Goal: Task Accomplishment & Management: Use online tool/utility

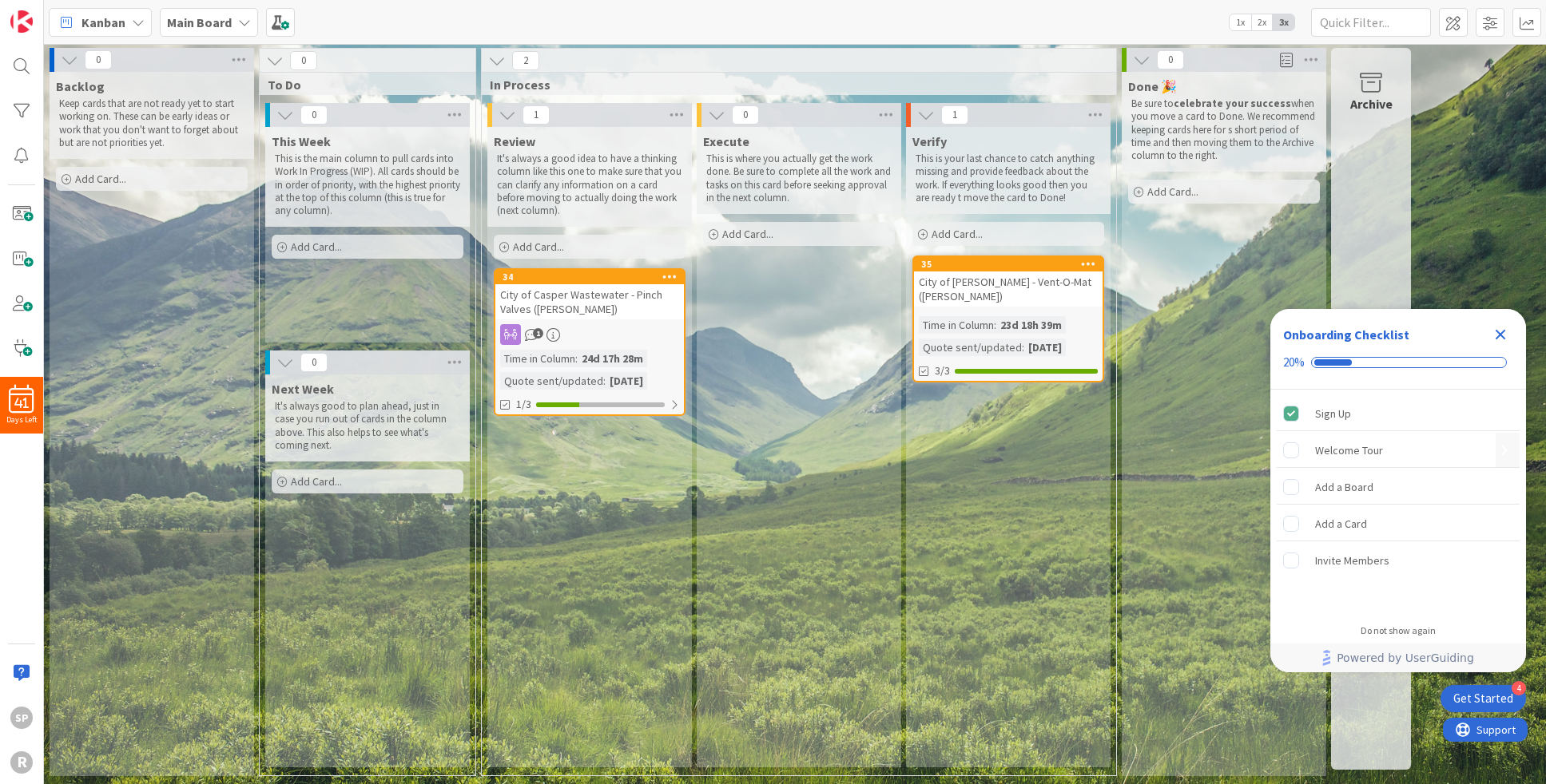
click at [1293, 450] on rect "Welcome Tour is incomplete." at bounding box center [1291, 450] width 15 height 15
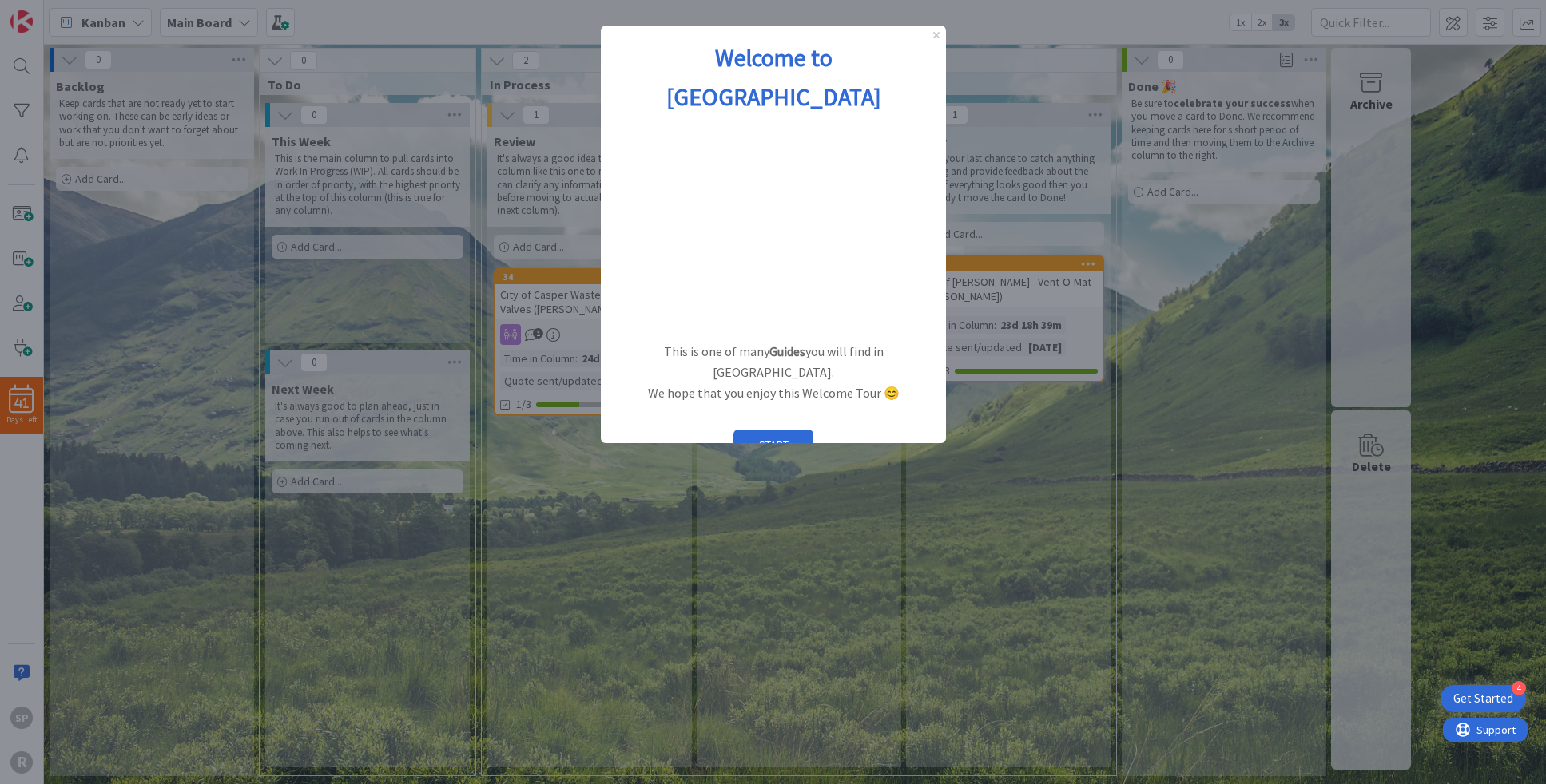
click at [755, 430] on button "START" at bounding box center [773, 445] width 80 height 30
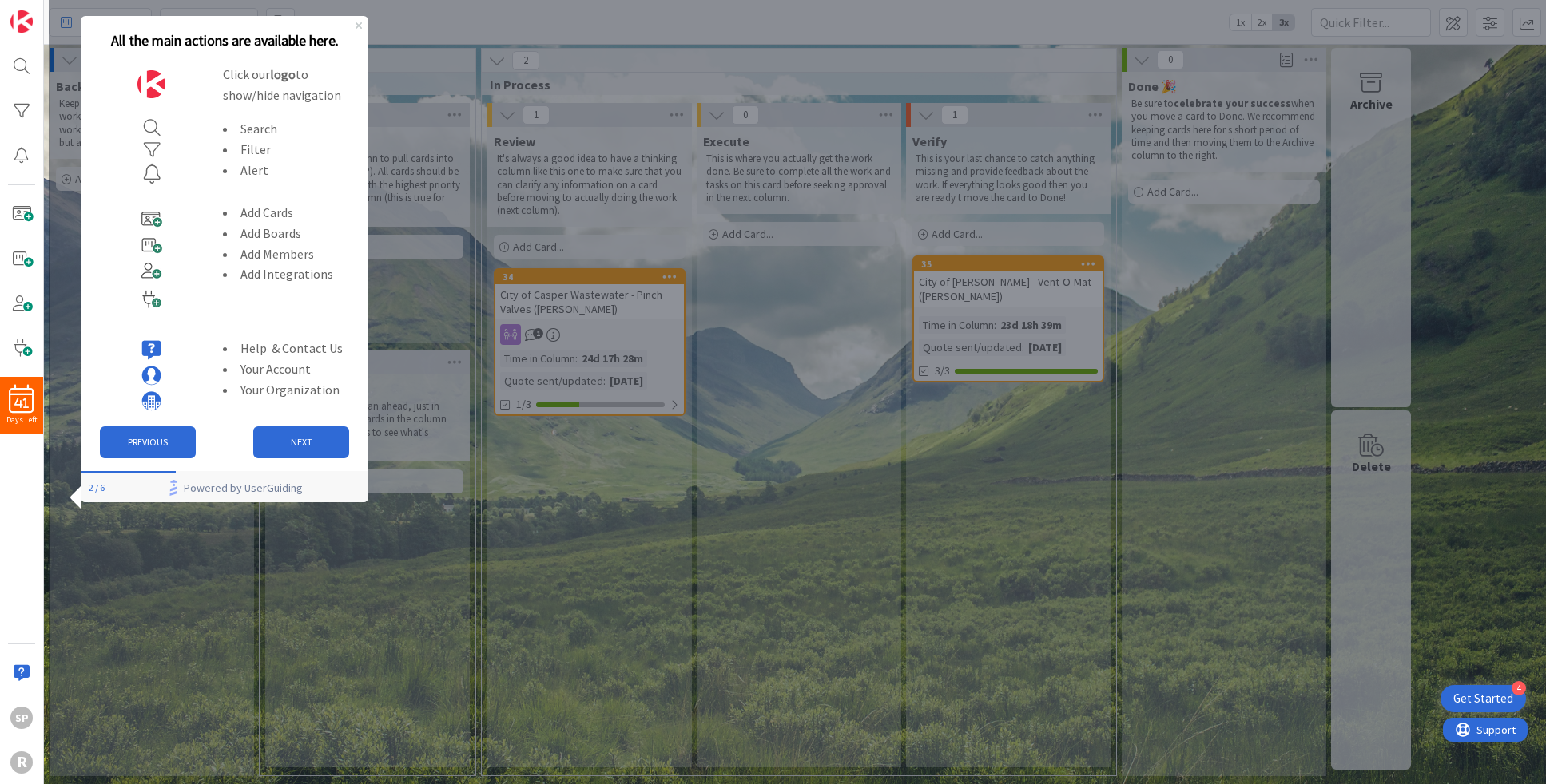
click at [314, 448] on button "NEXT" at bounding box center [301, 442] width 96 height 32
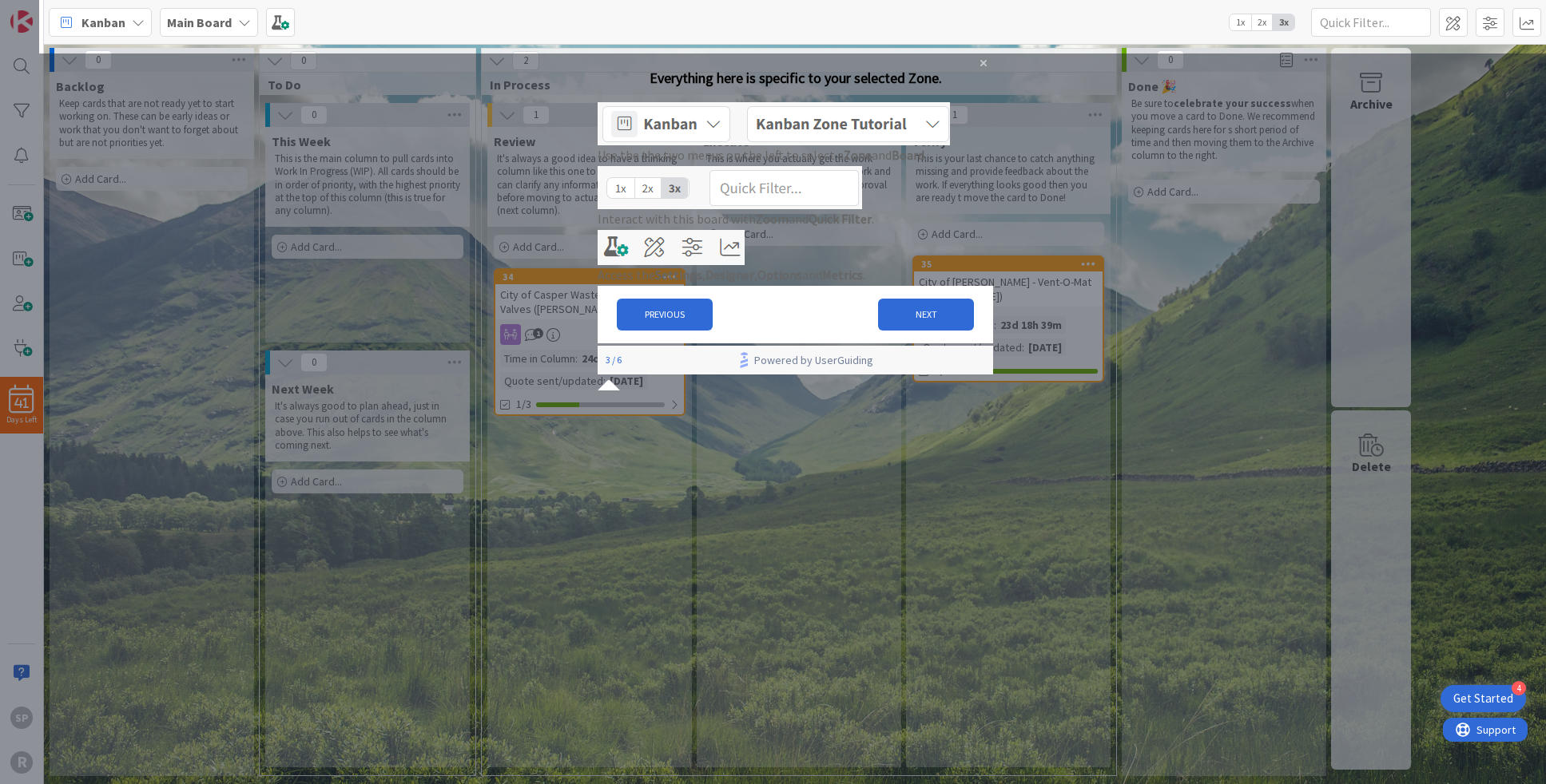
click at [737, 138] on img at bounding box center [773, 123] width 352 height 43
click at [918, 330] on button "NEXT" at bounding box center [925, 315] width 96 height 32
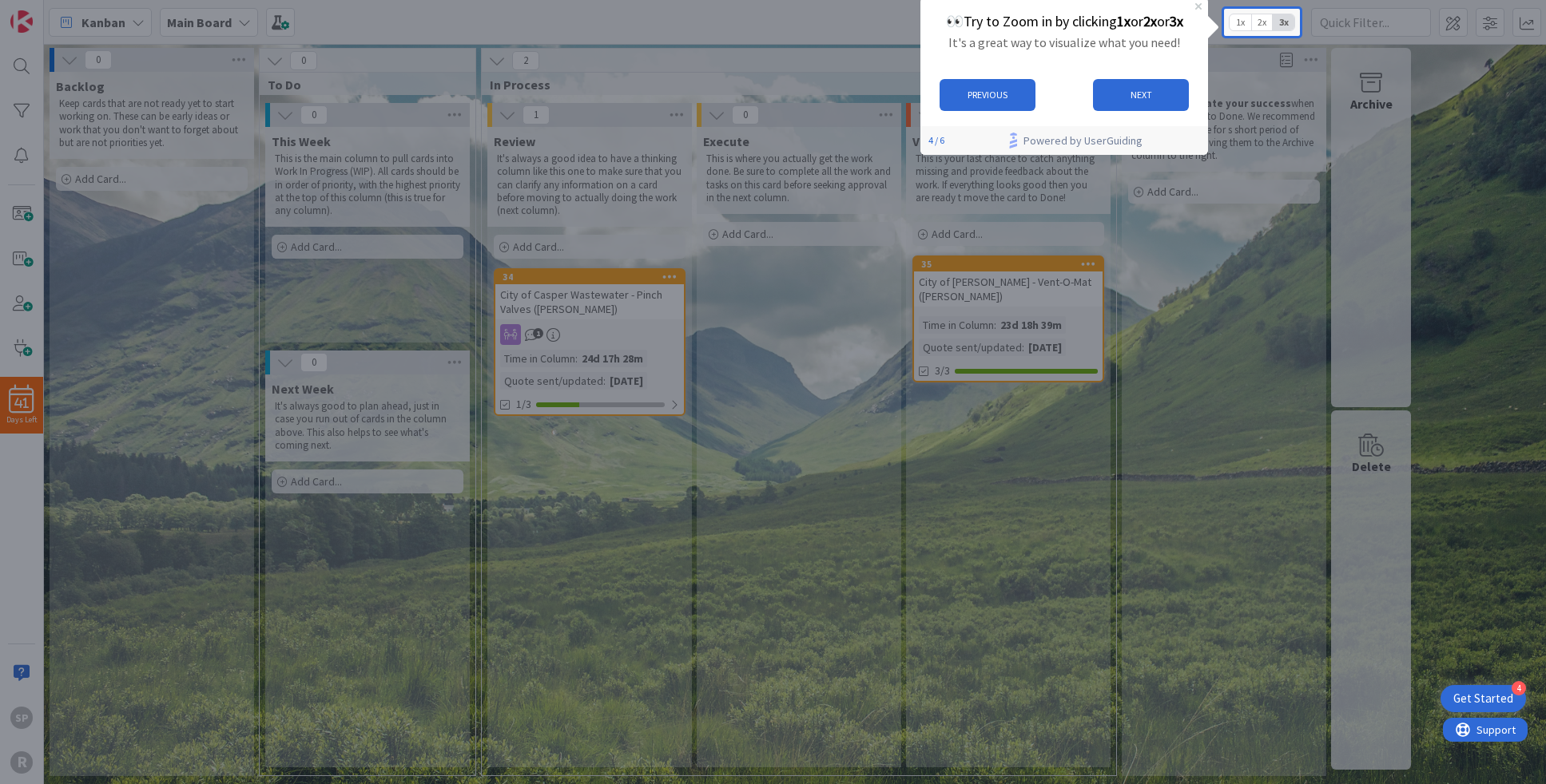
click at [1161, 92] on button "NEXT" at bounding box center [1140, 95] width 96 height 32
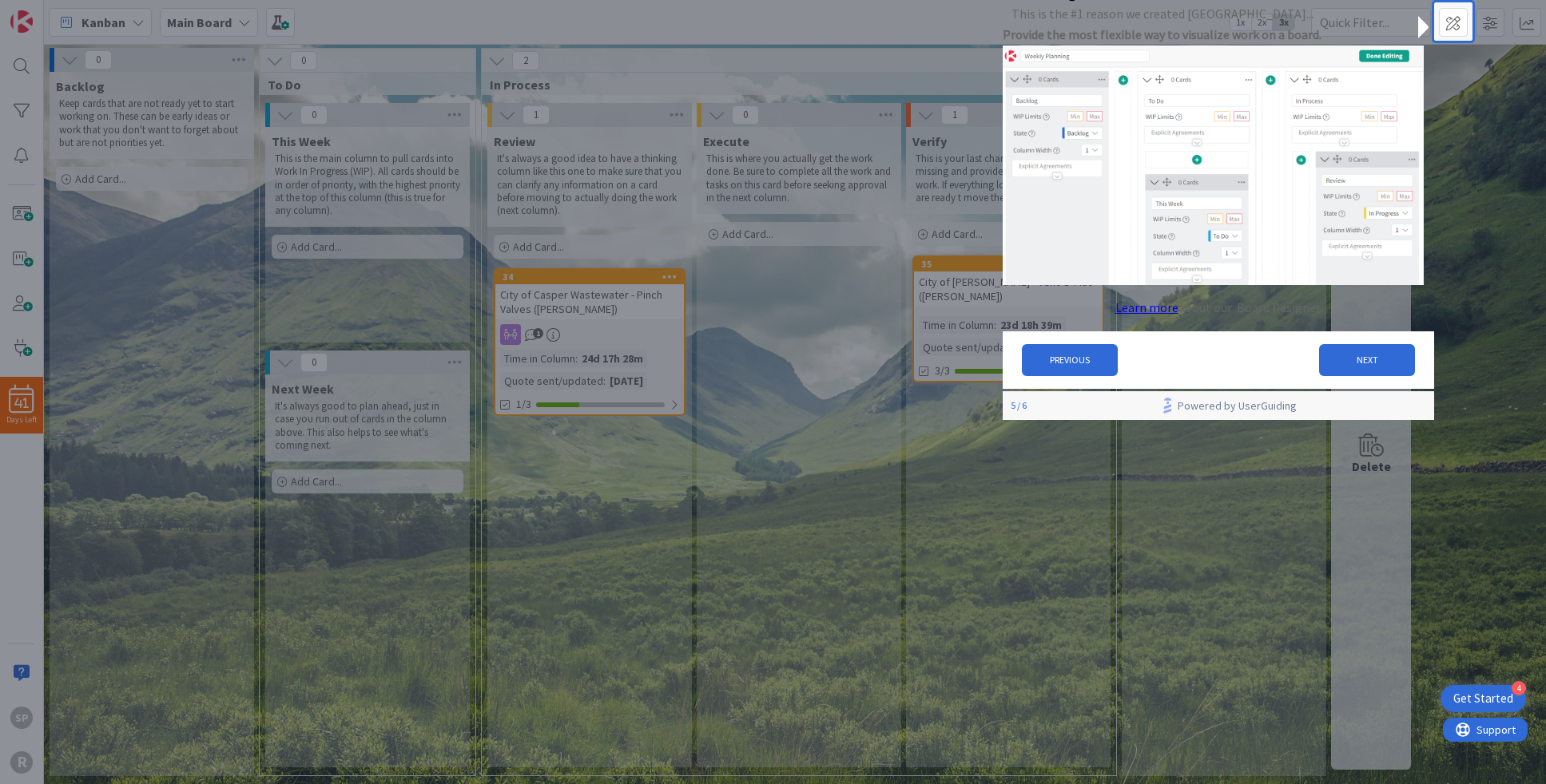
click at [1344, 367] on button "NEXT" at bounding box center [1368, 360] width 96 height 32
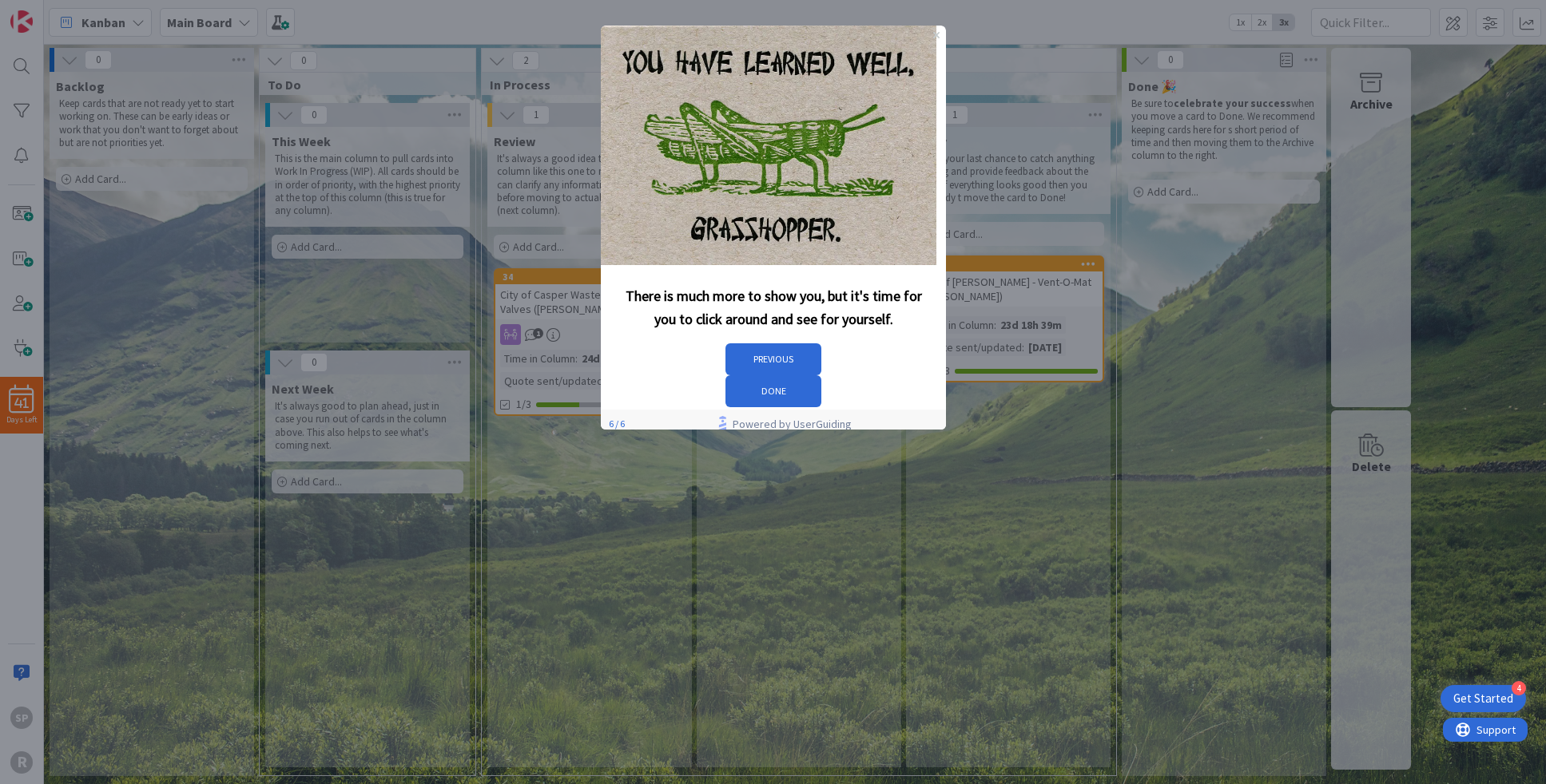
click at [821, 375] on button "DONE" at bounding box center [773, 391] width 96 height 32
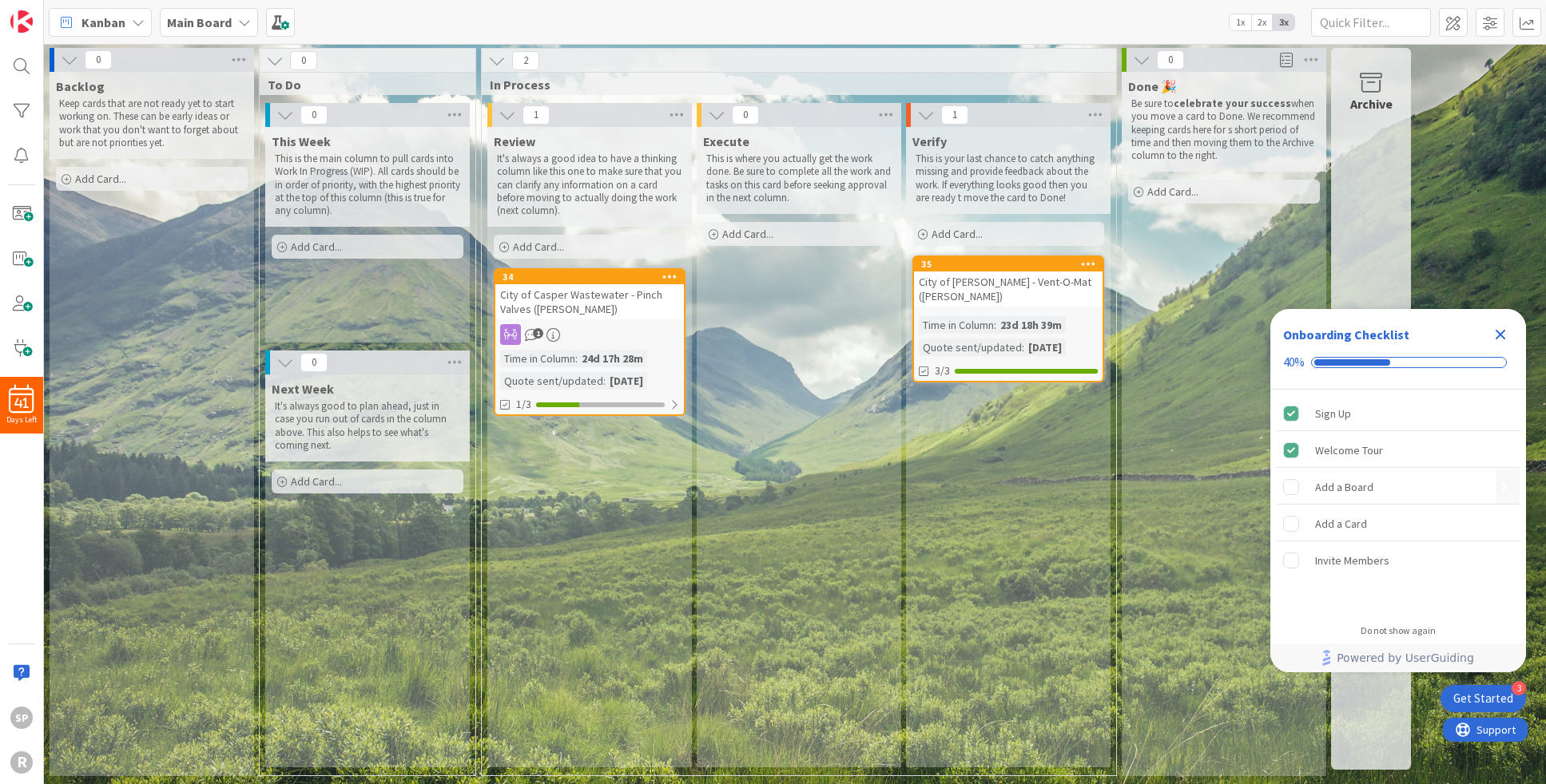
click at [1299, 489] on rect "Add a Board is incomplete." at bounding box center [1291, 486] width 15 height 15
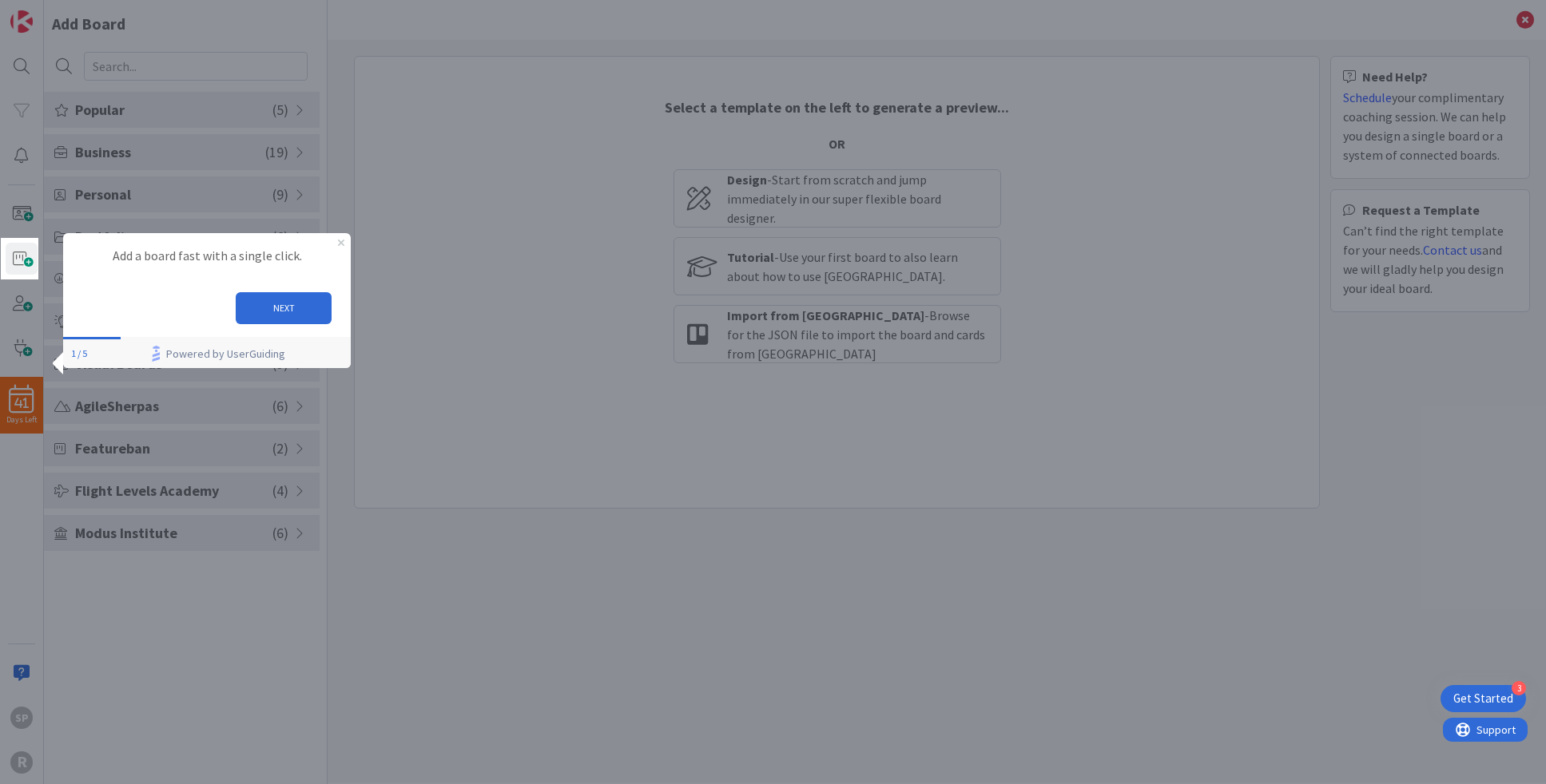
click at [304, 314] on button "NEXT" at bounding box center [283, 308] width 96 height 32
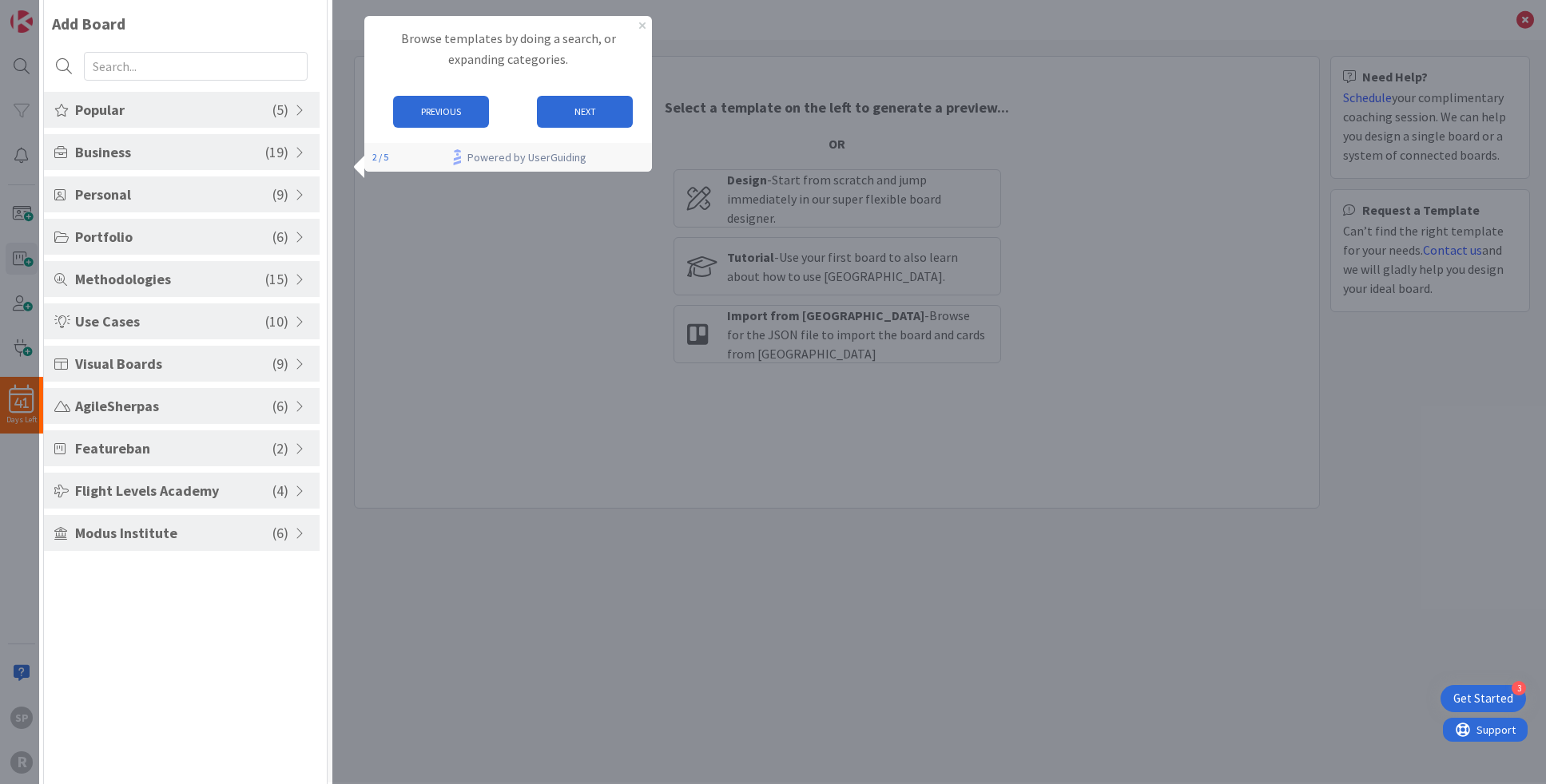
click at [614, 119] on button "NEXT" at bounding box center [585, 112] width 96 height 32
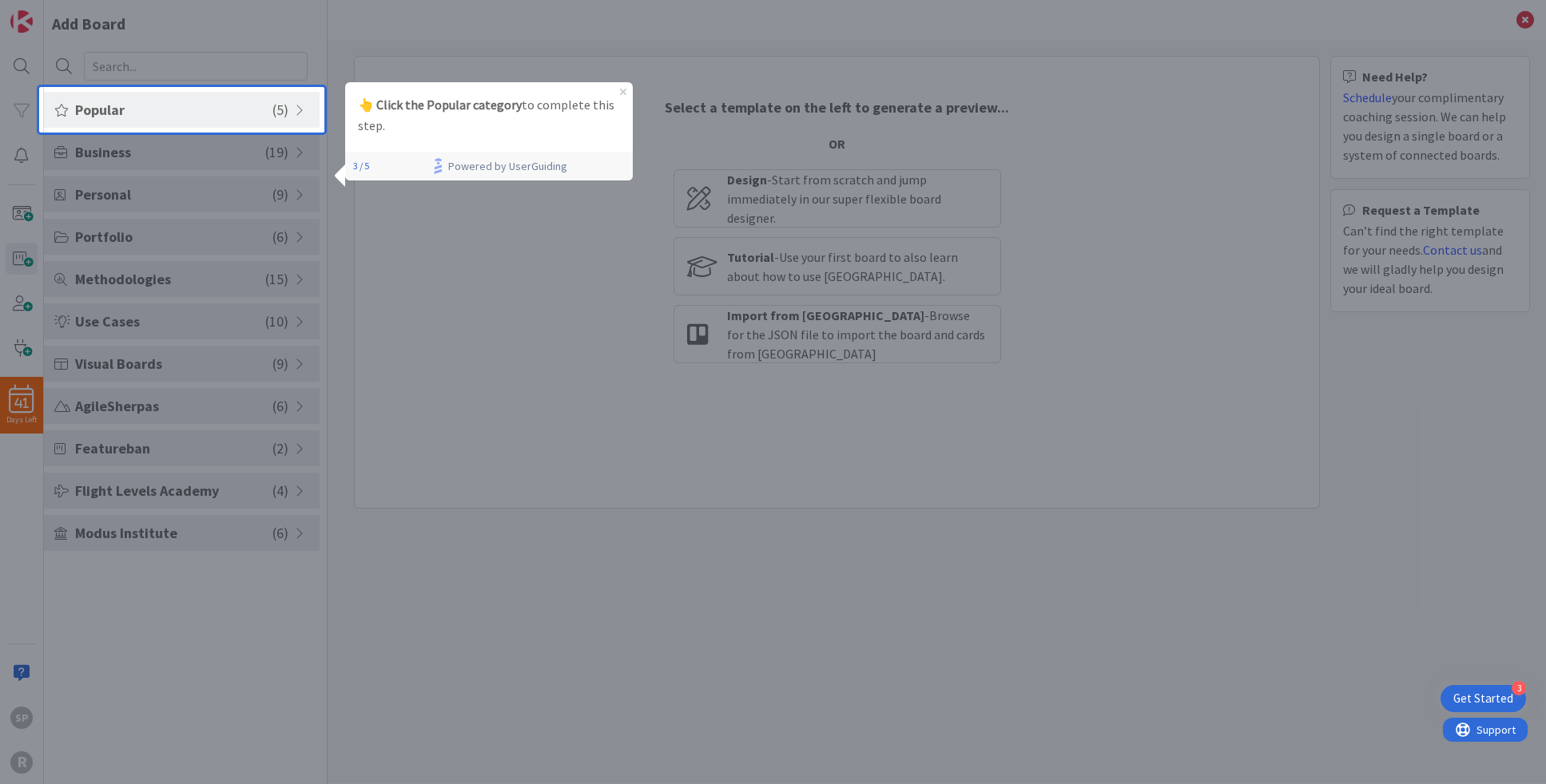
click at [174, 102] on span "Popular" at bounding box center [174, 110] width 197 height 22
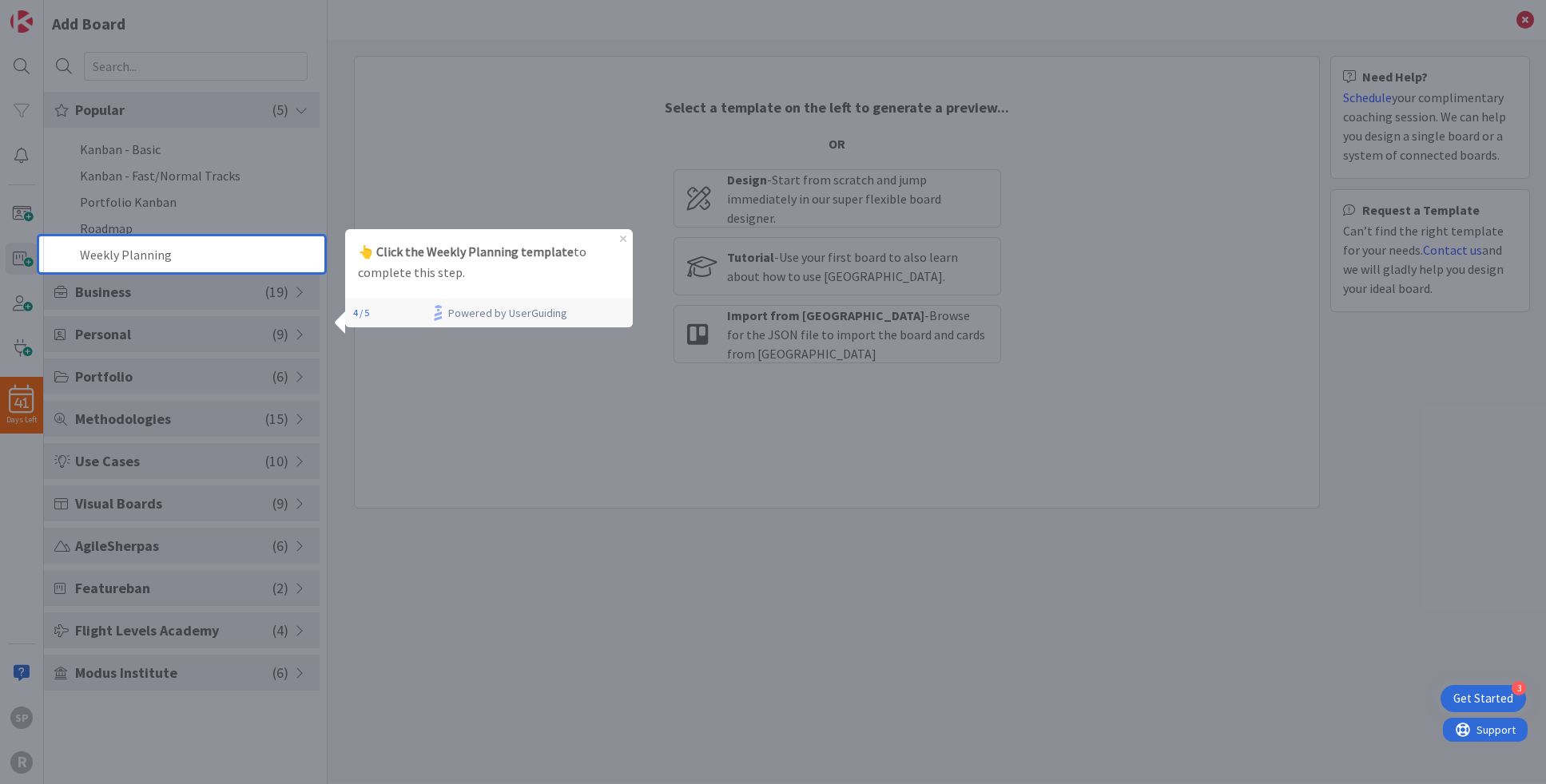
drag, startPoint x: 248, startPoint y: 245, endPoint x: 328, endPoint y: 268, distance: 83.2
click at [248, 248] on li "Weekly Planning" at bounding box center [181, 254] width 275 height 26
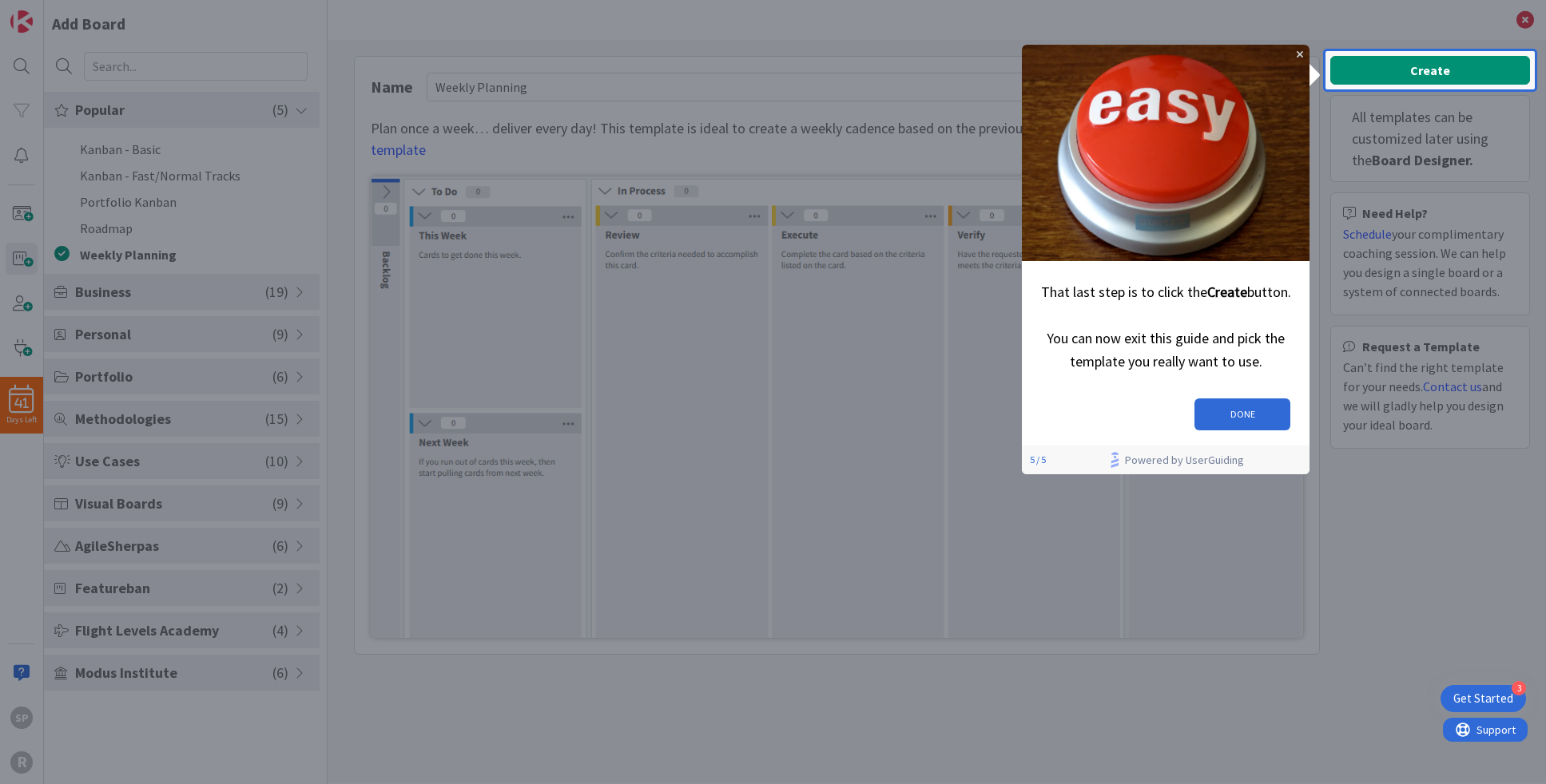
drag, startPoint x: 1245, startPoint y: 417, endPoint x: 2251, endPoint y: 448, distance: 1006.5
click at [1245, 417] on button "DONE" at bounding box center [1243, 415] width 96 height 32
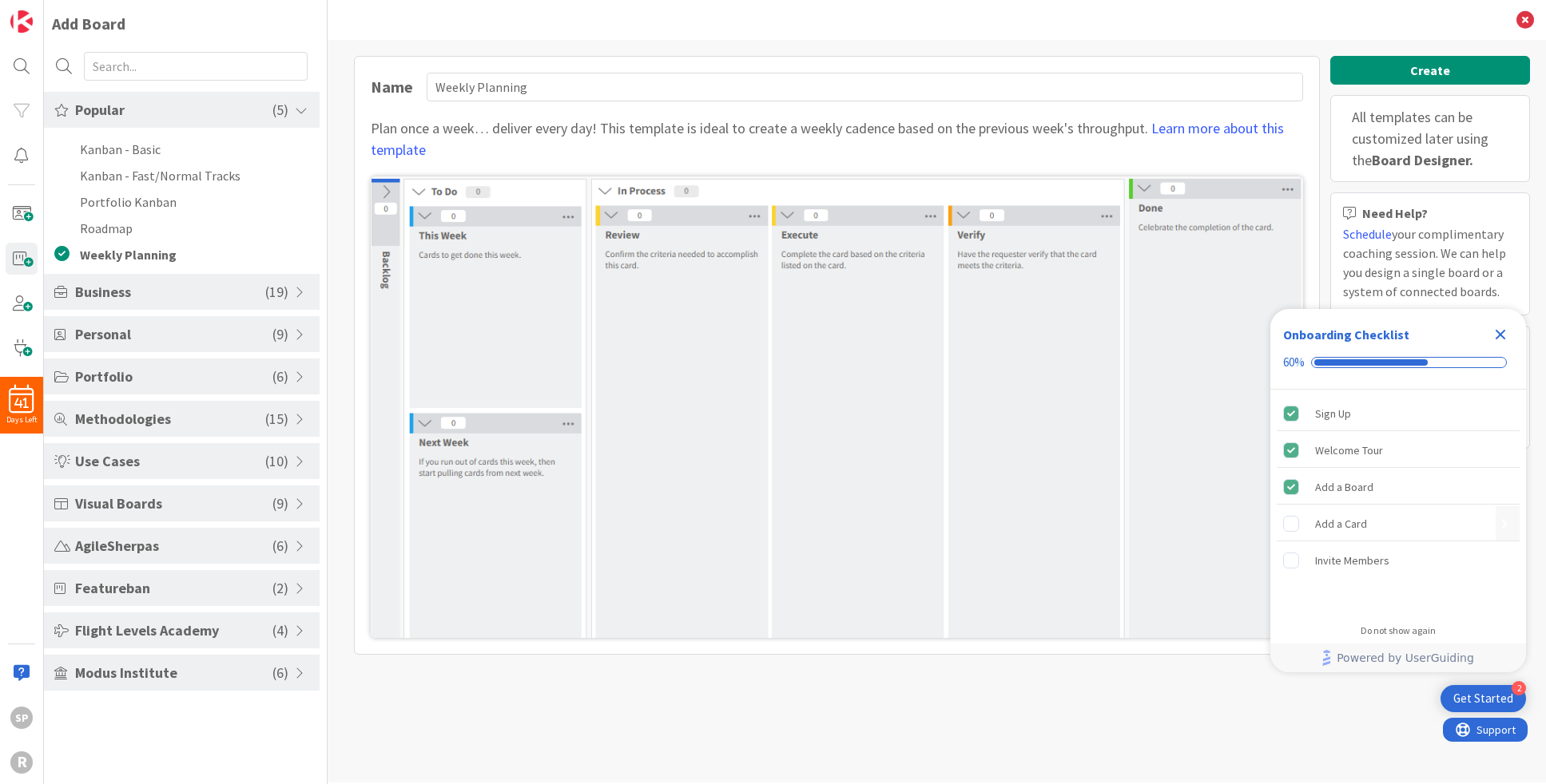
click at [1344, 528] on div "Add a Card" at bounding box center [1341, 524] width 52 height 20
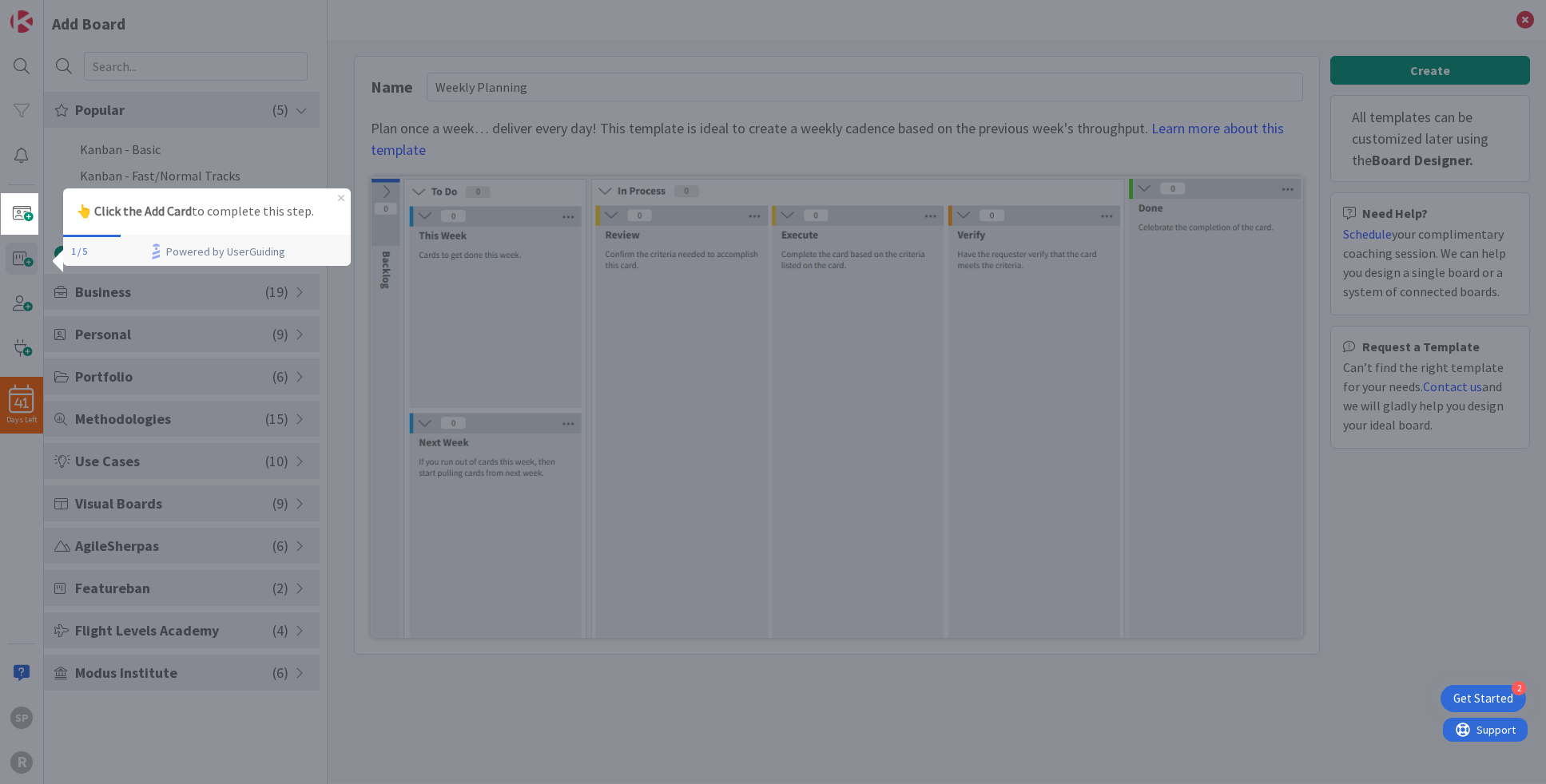
click at [139, 206] on strong "👆 Click the Add Card" at bounding box center [133, 211] width 116 height 16
click at [25, 208] on span at bounding box center [22, 214] width 32 height 32
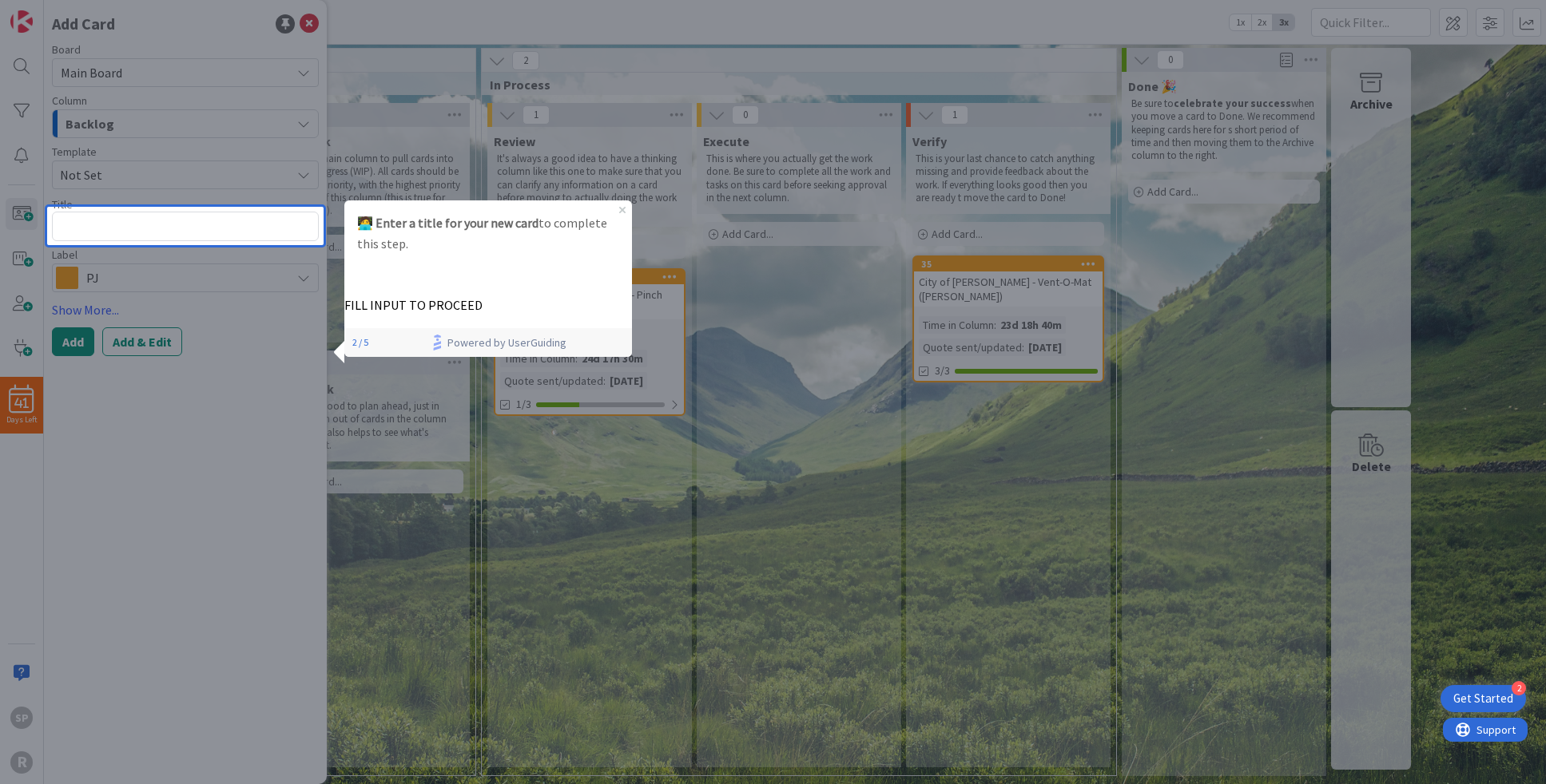
type textarea "x"
type textarea "A"
type textarea "x"
type textarea "Ad"
type textarea "x"
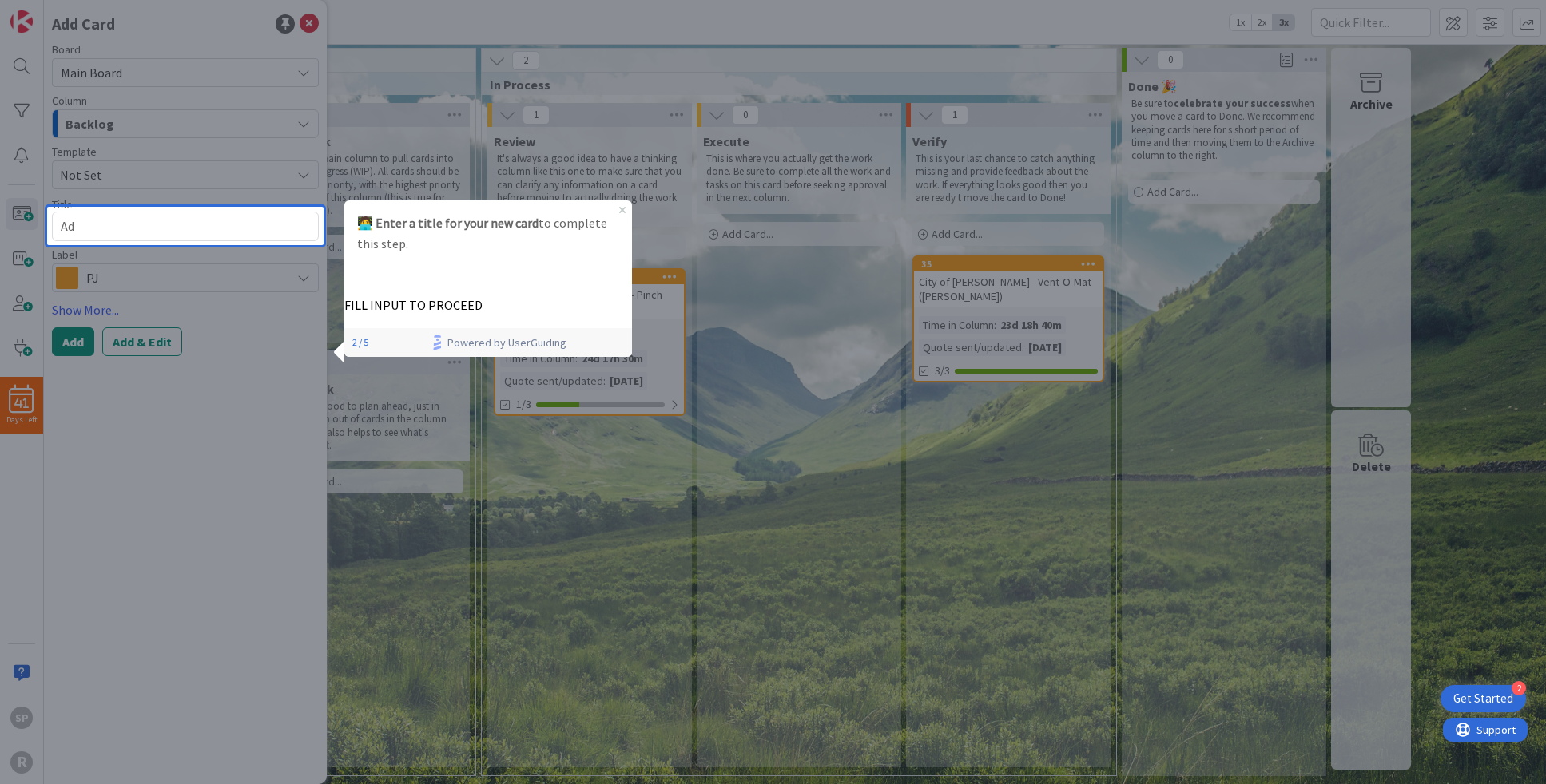
type textarea "Add"
type textarea "x"
type textarea "Addi"
type textarea "x"
type textarea "Addin"
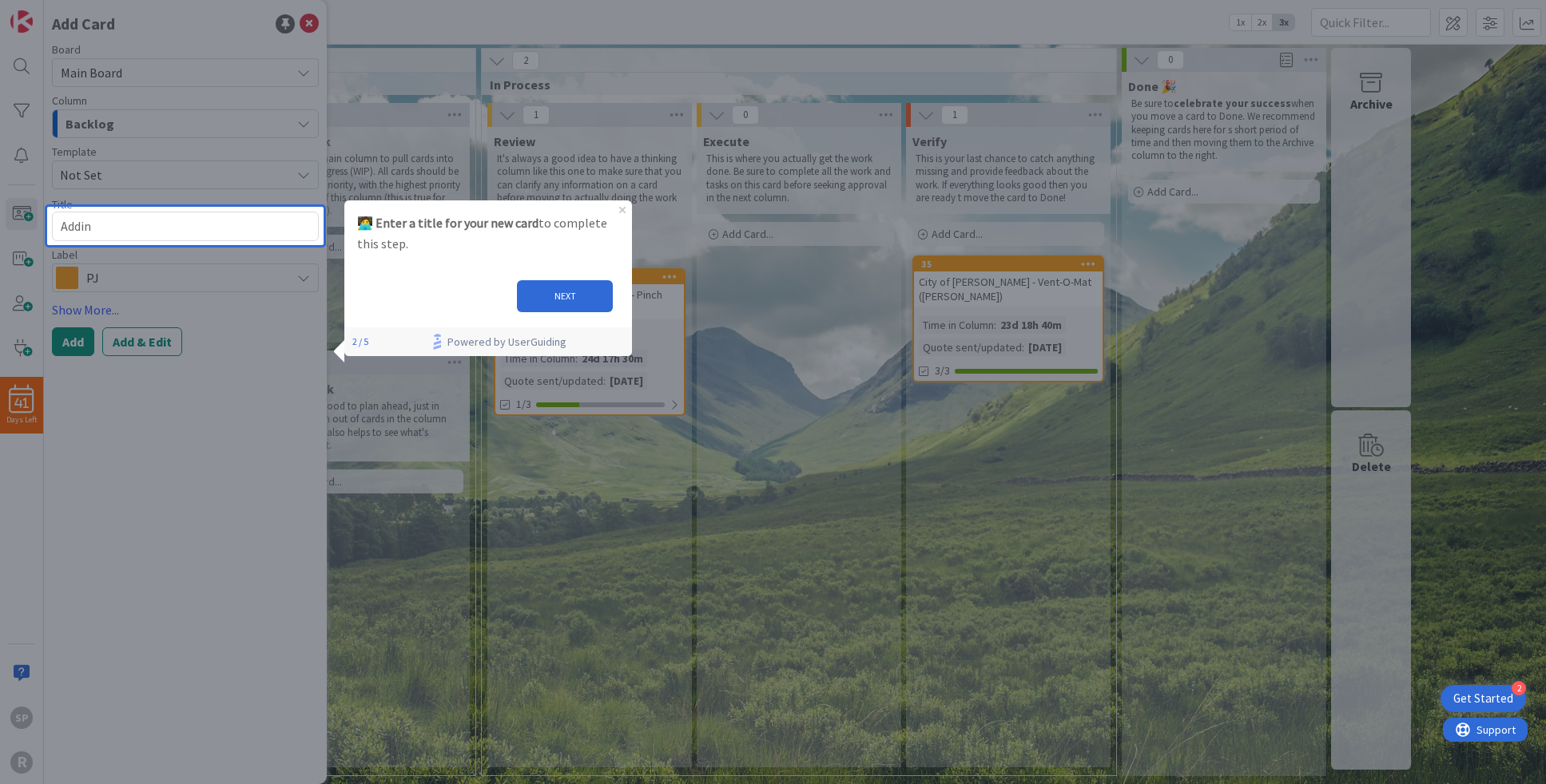
type textarea "x"
type textarea "Adding"
type textarea "x"
type textarea "Adding"
type textarea "x"
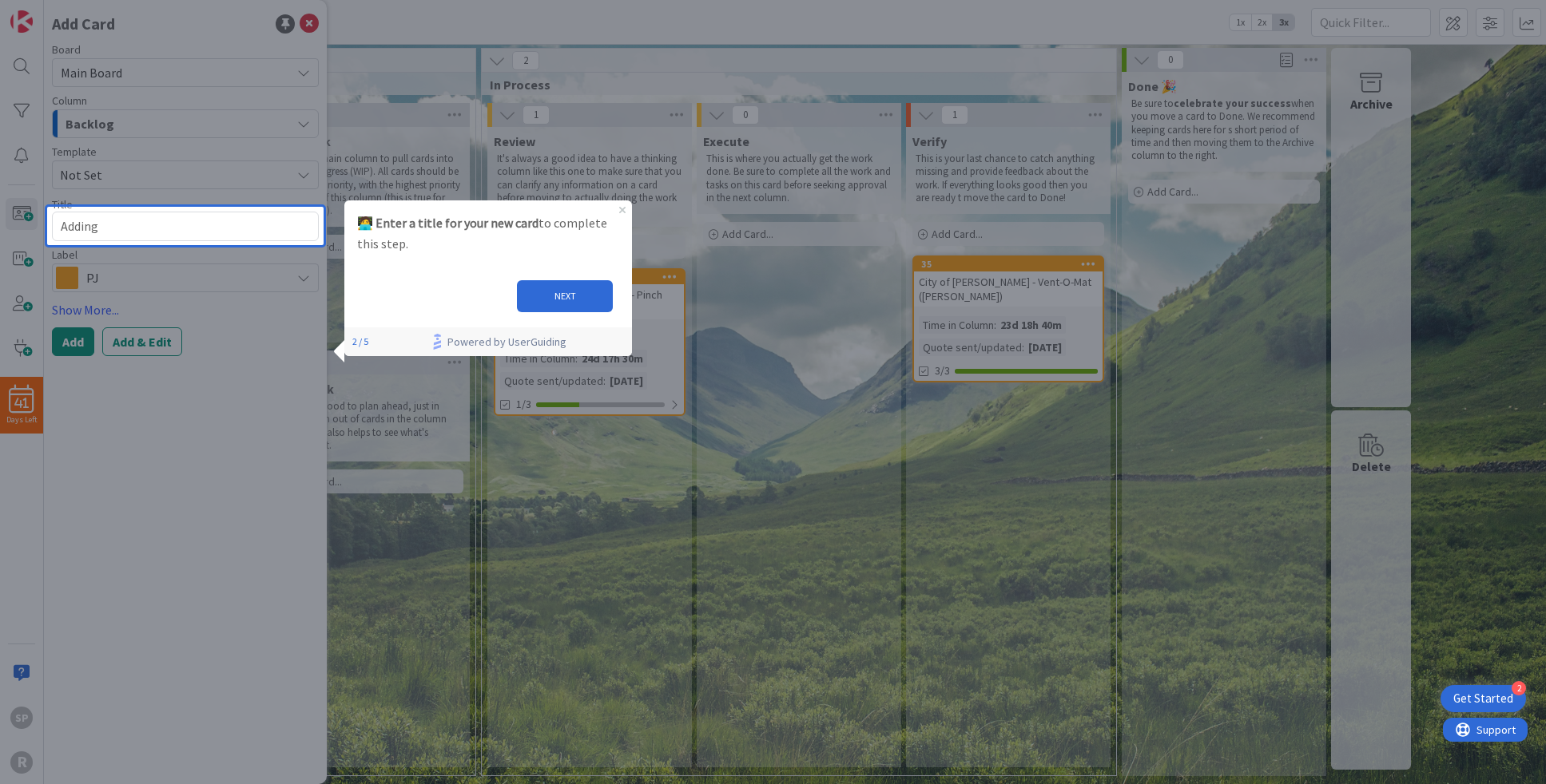
type textarea "Adding n"
type textarea "x"
type textarea "Adding ne"
type textarea "x"
type textarea "Adding new"
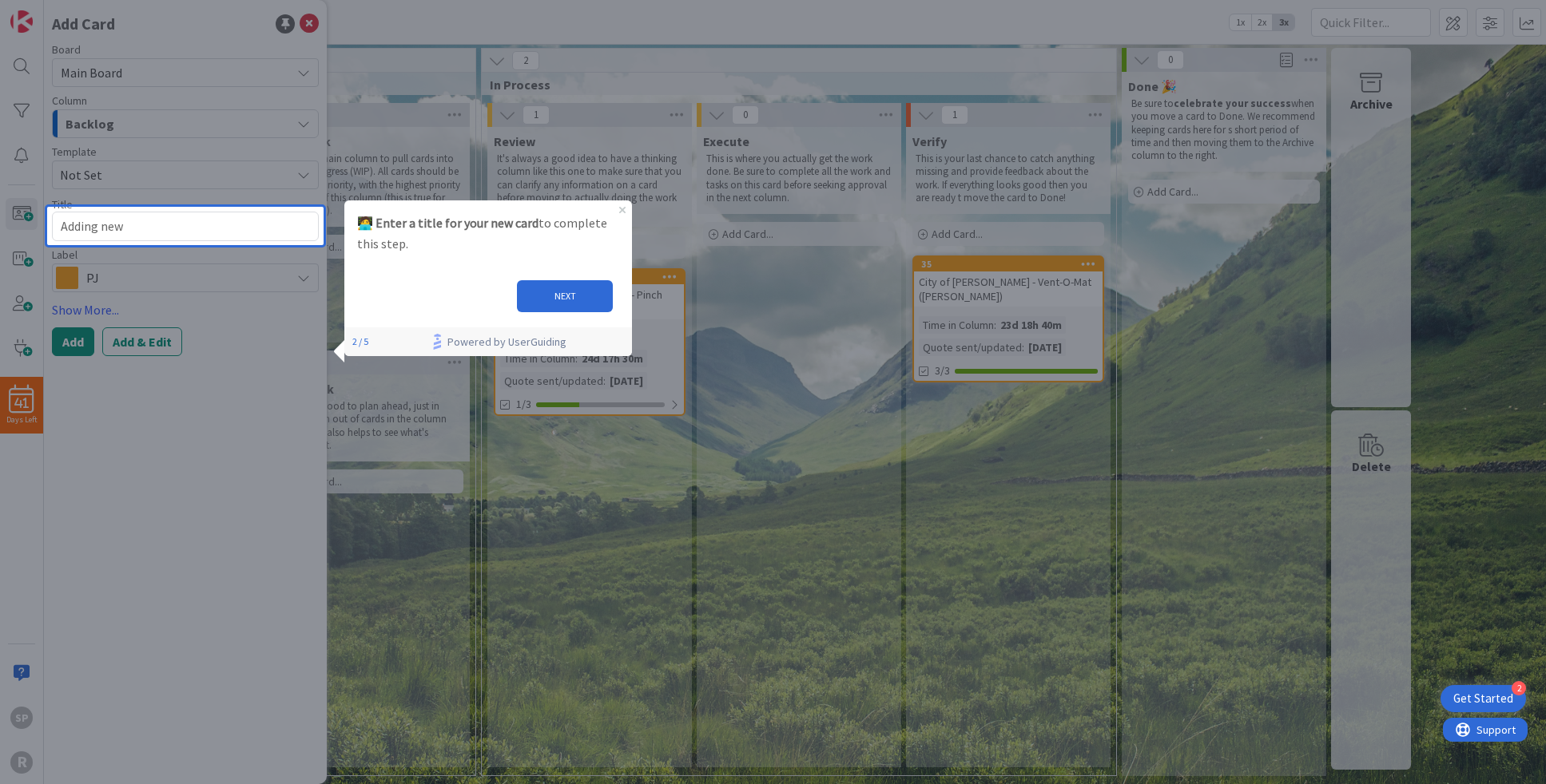
type textarea "x"
type textarea "Adding new"
type textarea "x"
type textarea "Adding new c"
type textarea "x"
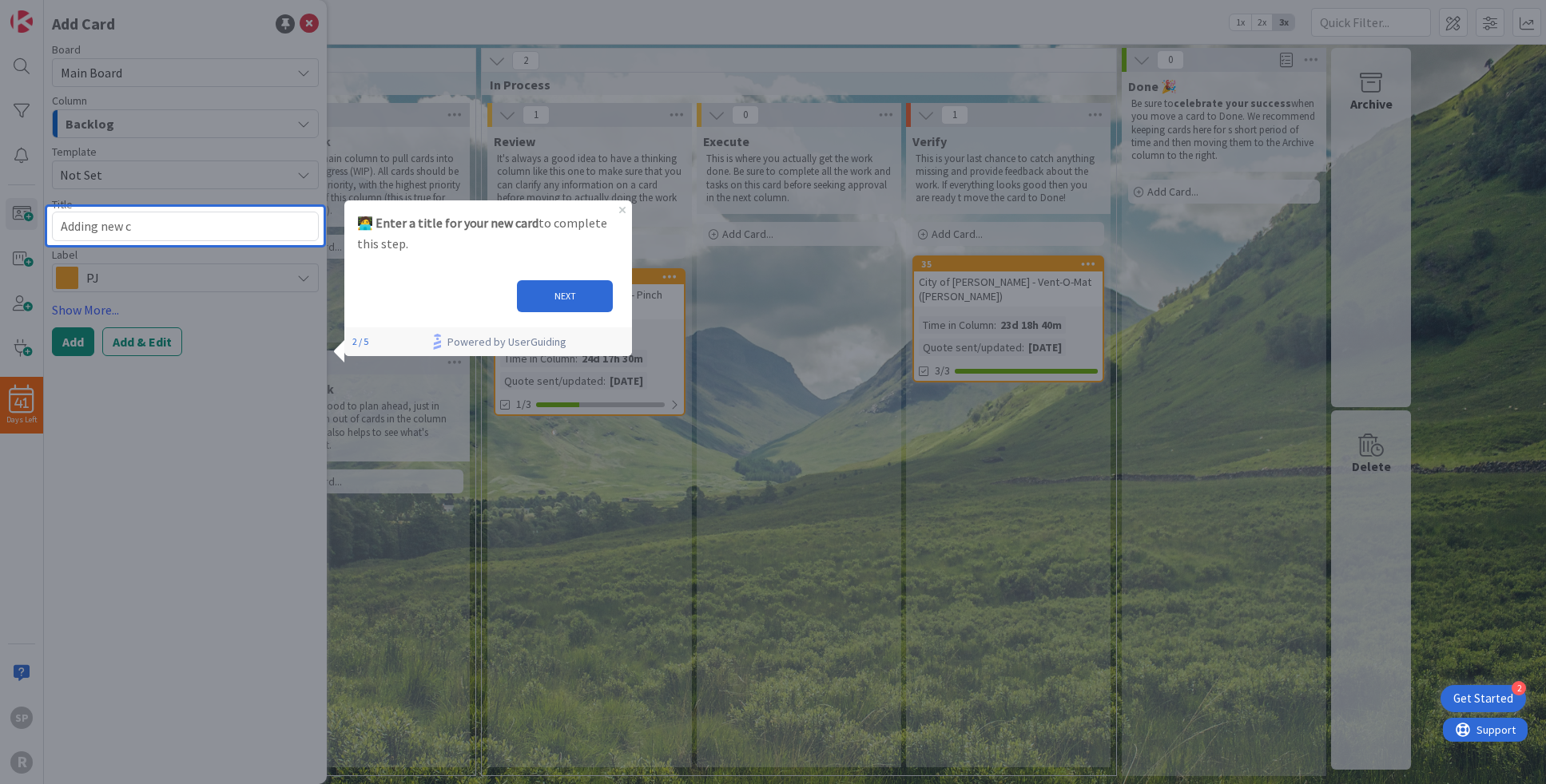
type textarea "Adding new ca"
type textarea "x"
type textarea "Adding new car"
type textarea "x"
type textarea "Adding new card"
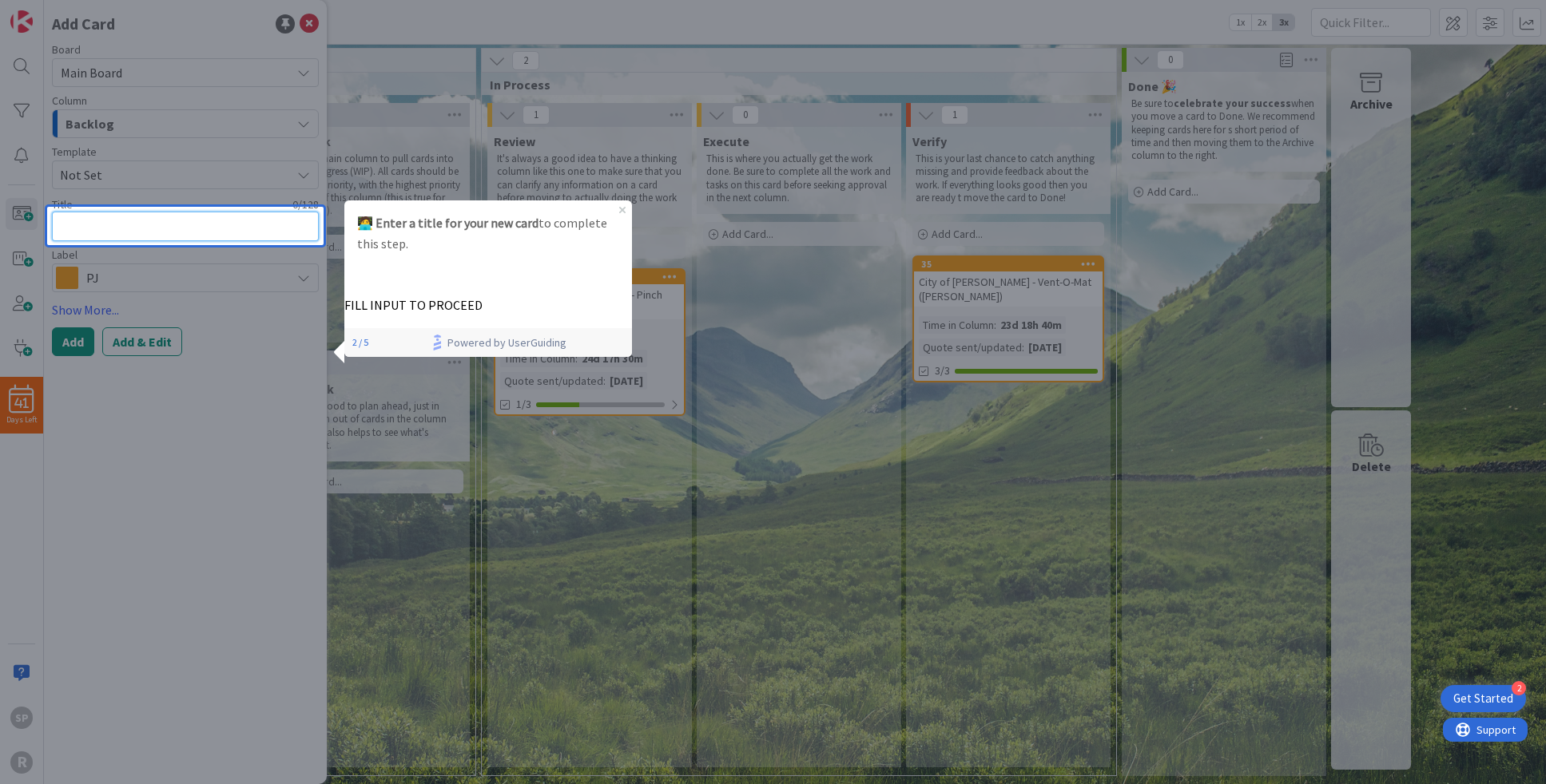
click at [168, 219] on textarea at bounding box center [185, 226] width 267 height 29
type textarea "x"
type textarea "N"
type textarea "x"
type textarea "Ne"
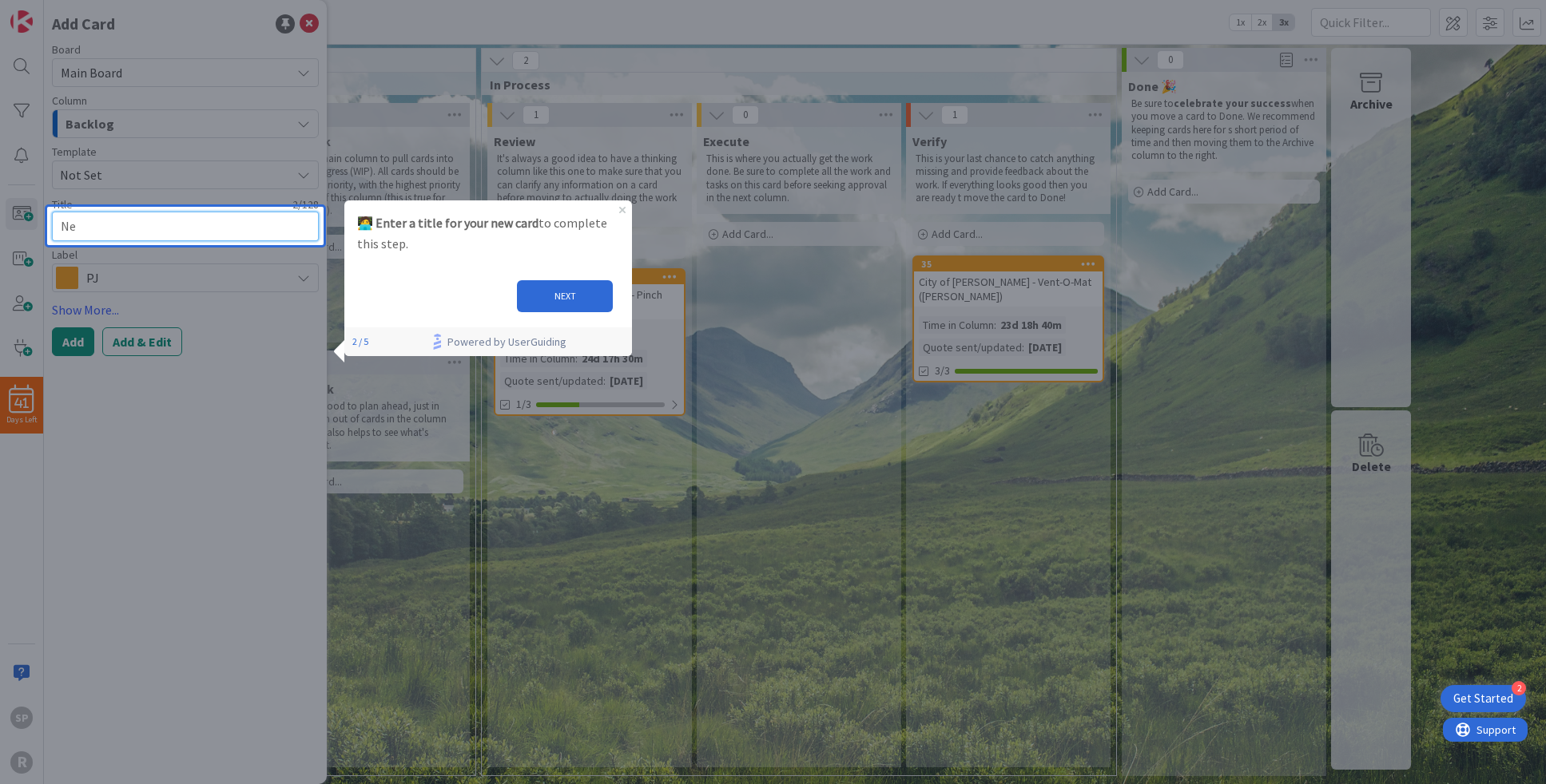
type textarea "x"
type textarea "New"
type textarea "x"
type textarea "New"
type textarea "x"
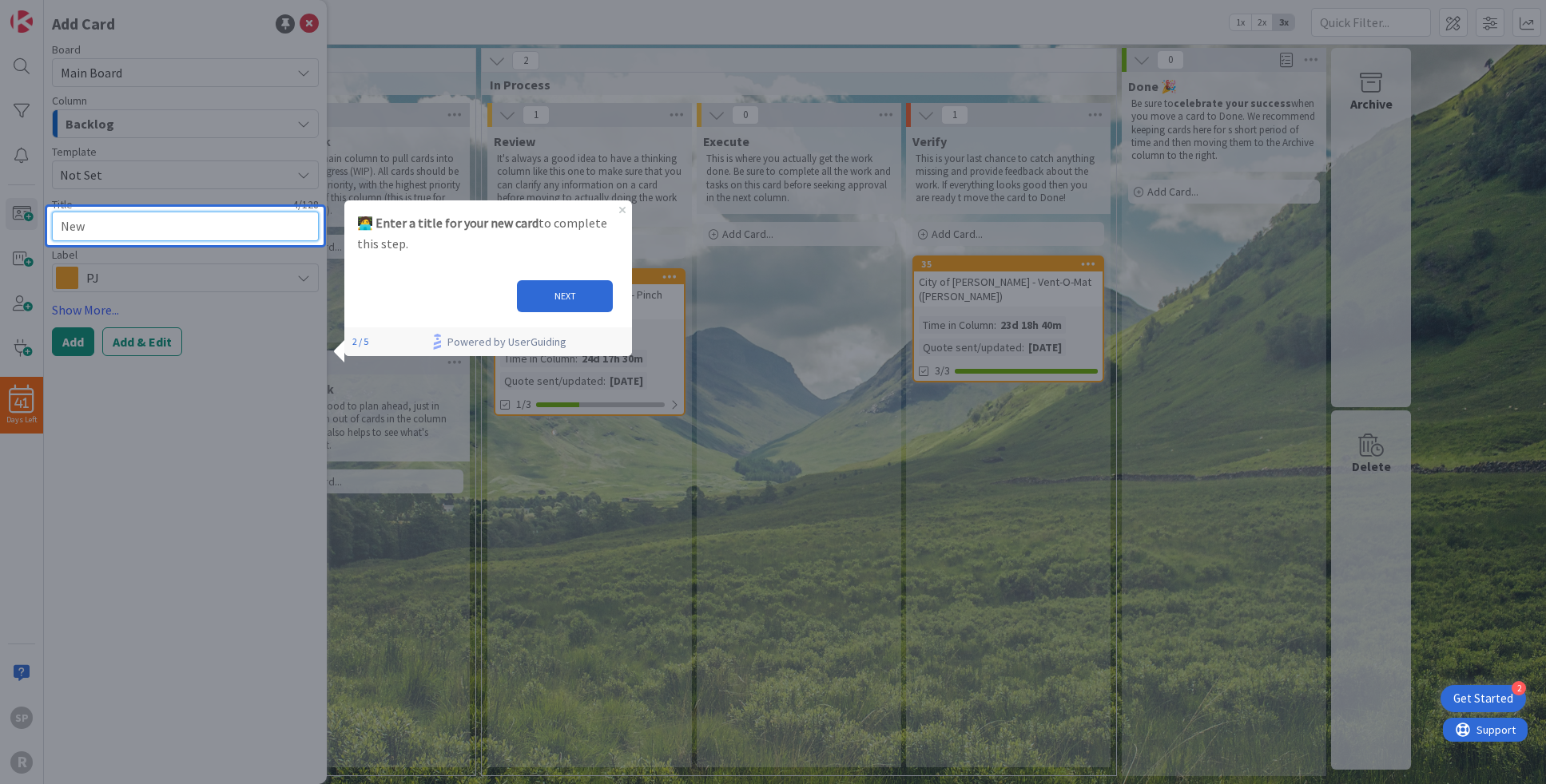
type textarea "New c"
type textarea "x"
type textarea "New car"
type textarea "x"
type textarea "New card"
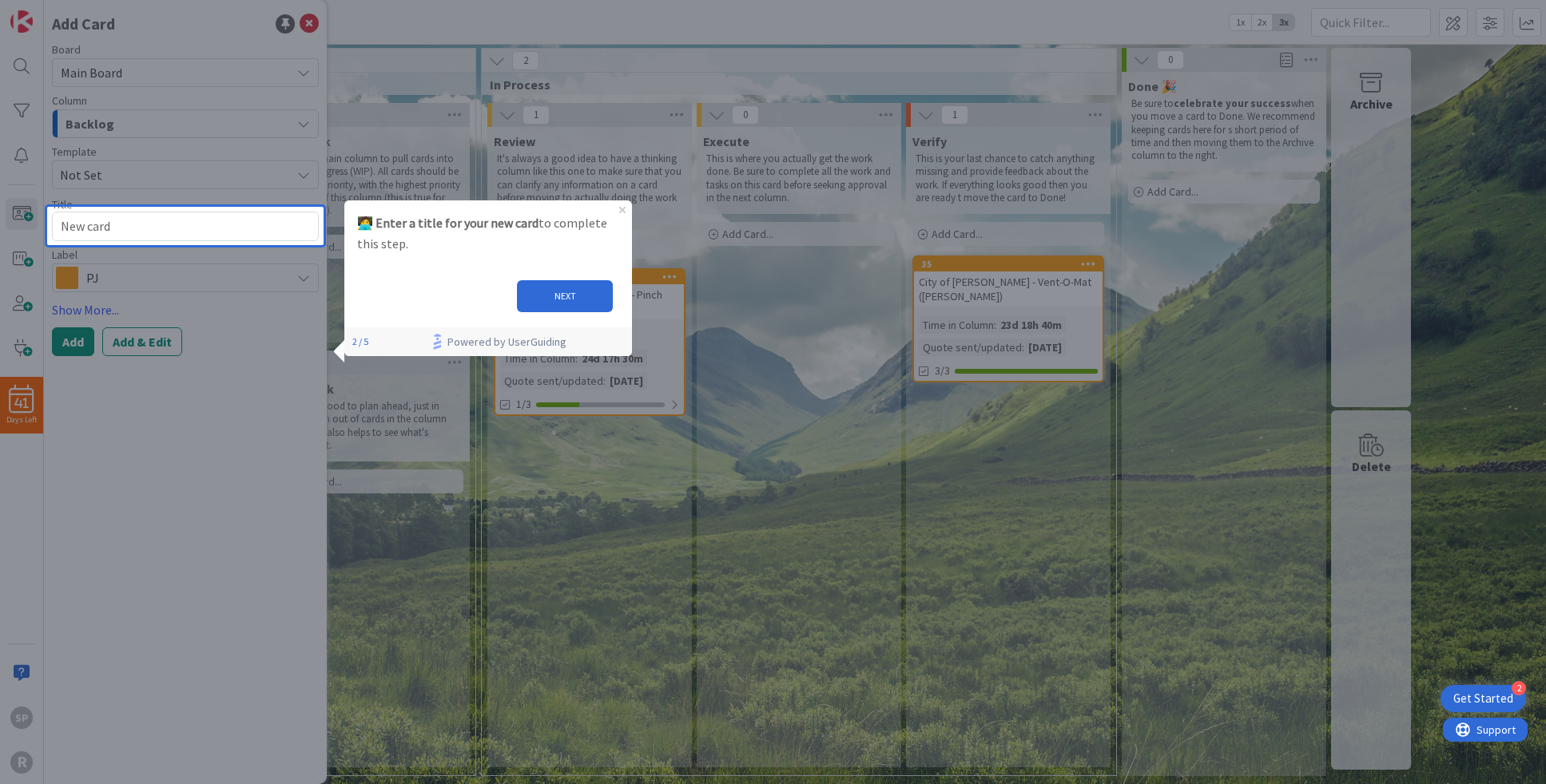
click at [599, 290] on button "NEXT" at bounding box center [565, 296] width 96 height 32
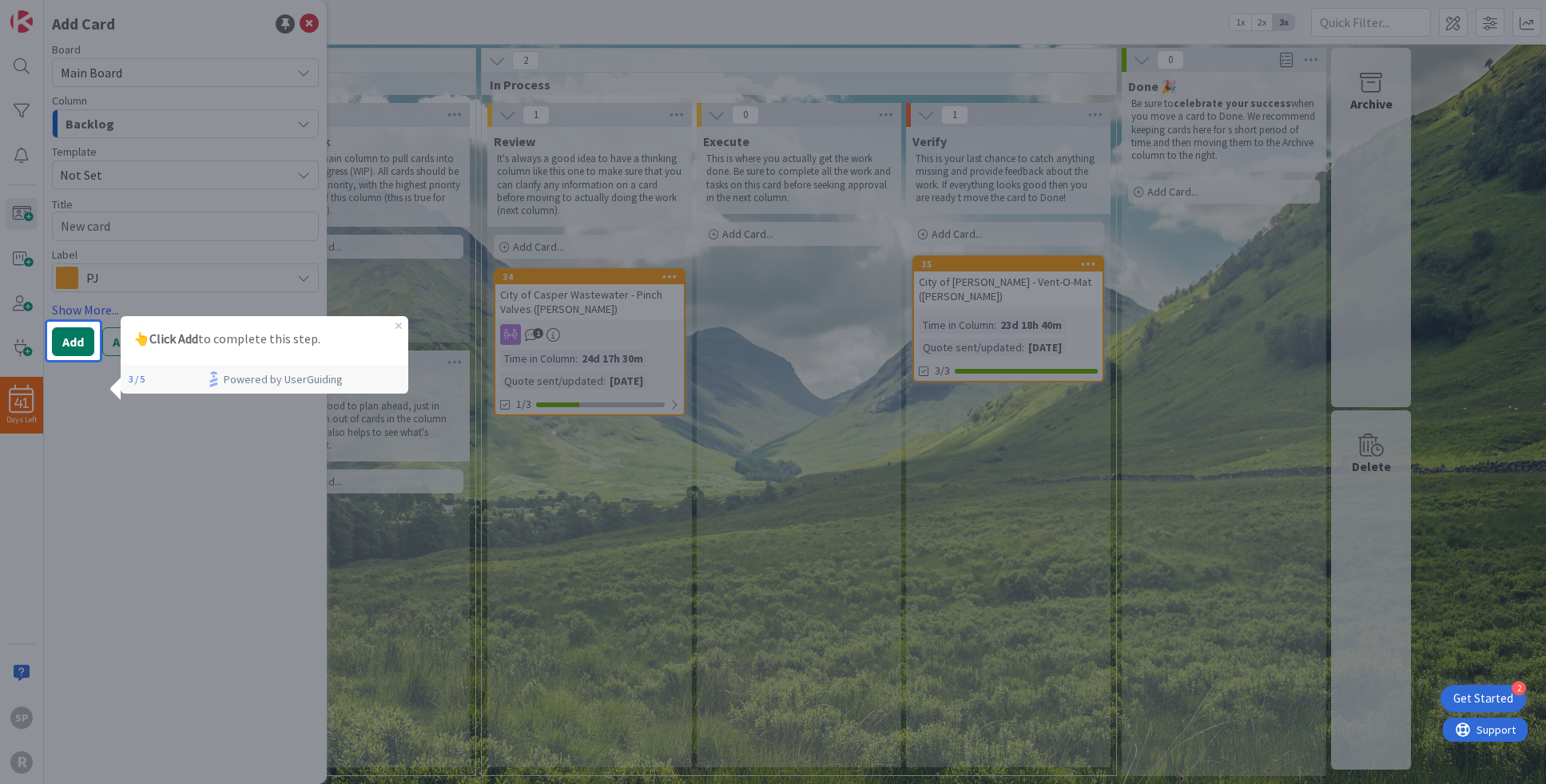
click at [54, 339] on button "Add" at bounding box center [73, 341] width 42 height 28
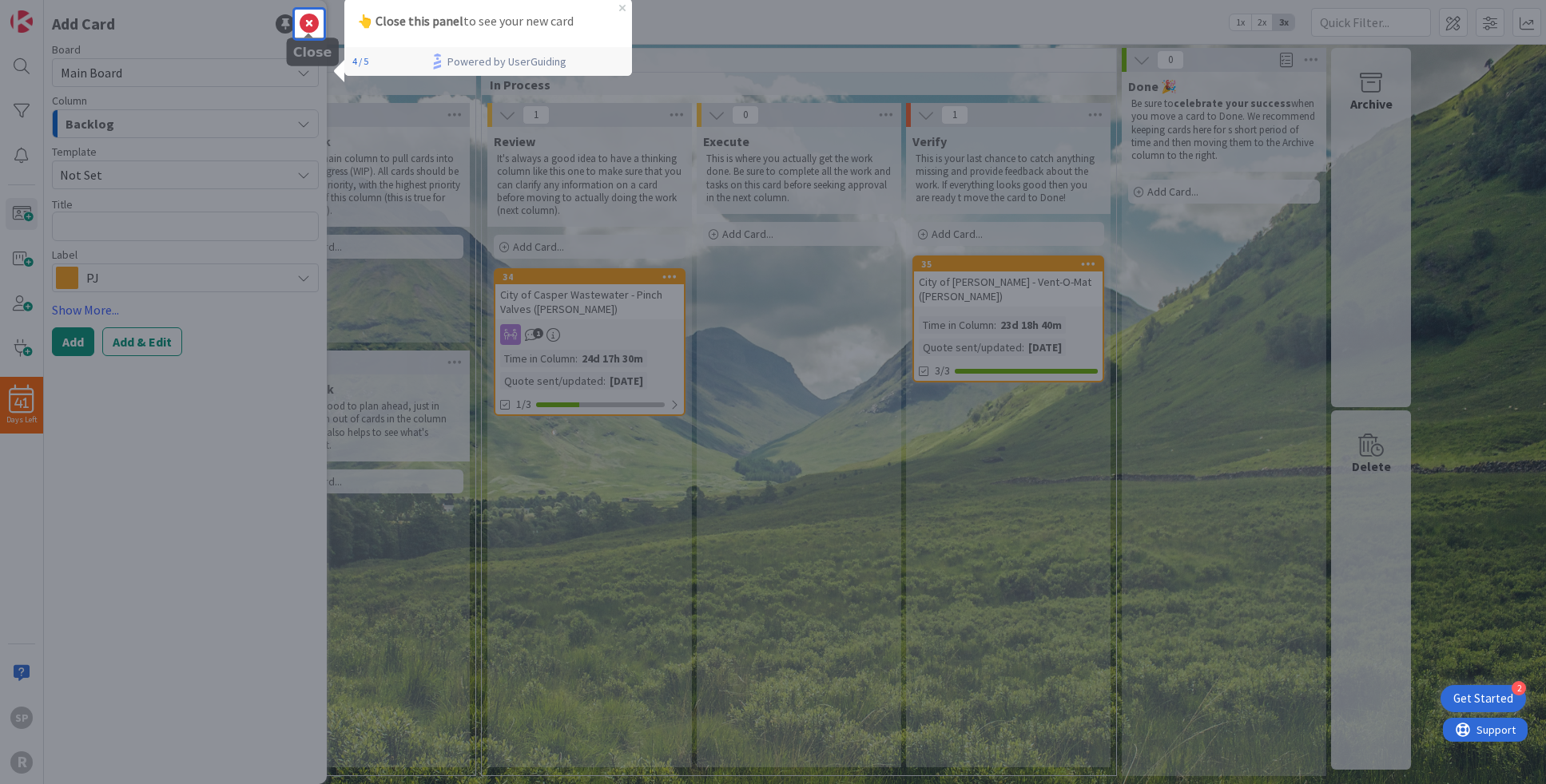
click at [304, 21] on icon at bounding box center [310, 24] width 20 height 20
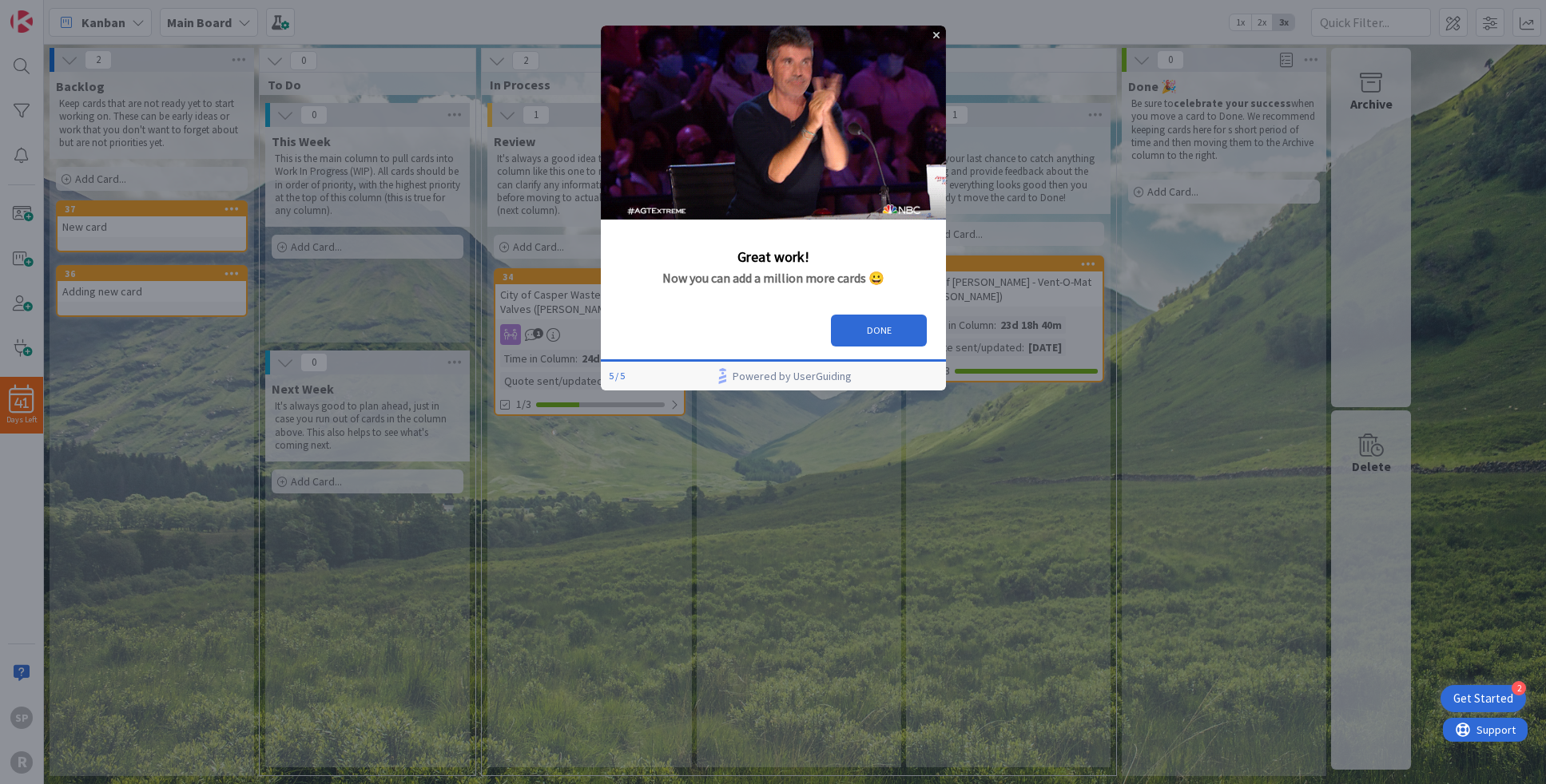
click at [876, 325] on button "DONE" at bounding box center [878, 330] width 96 height 32
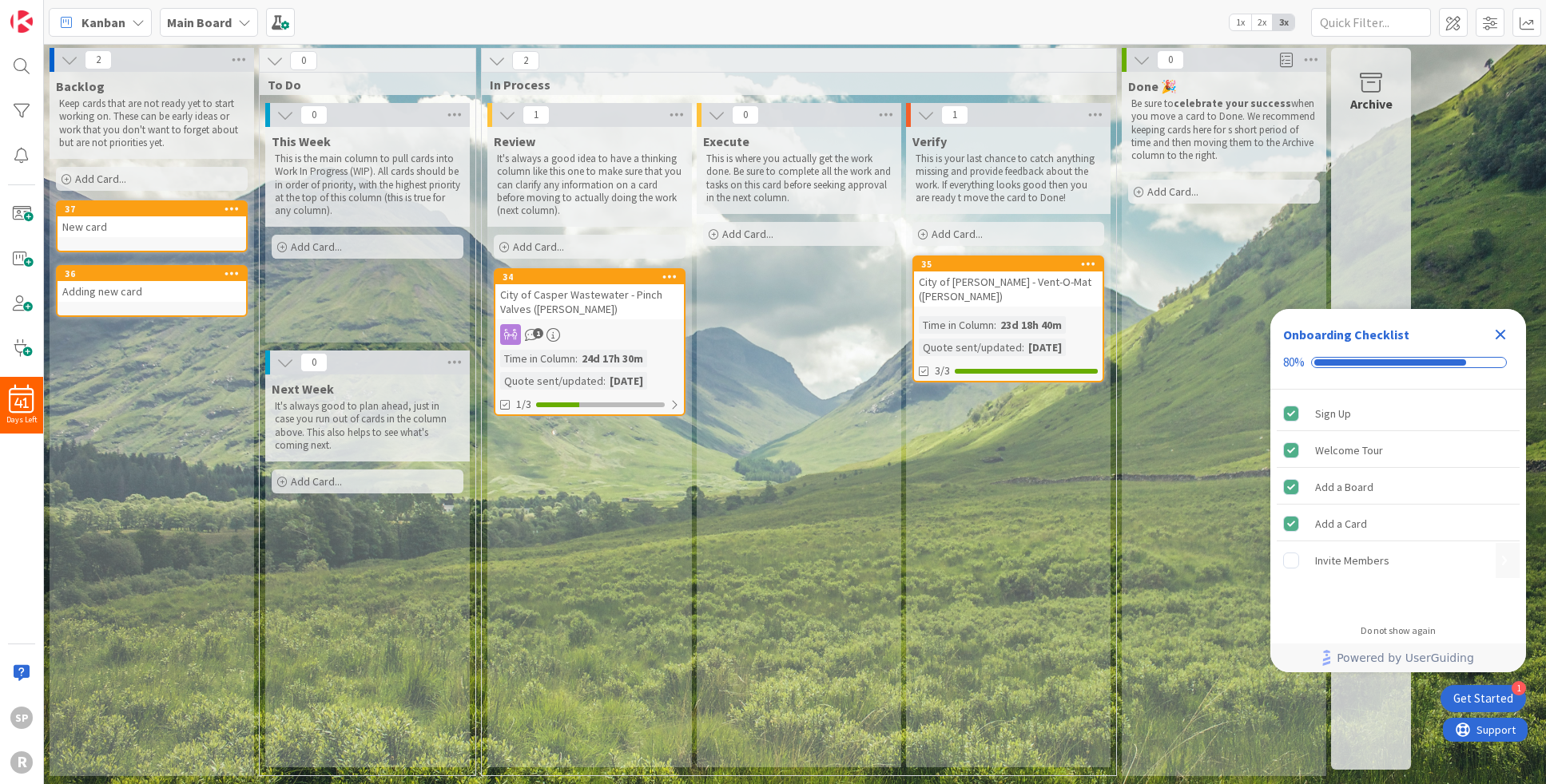
click at [1333, 557] on div "Invite Members" at bounding box center [1353, 561] width 75 height 20
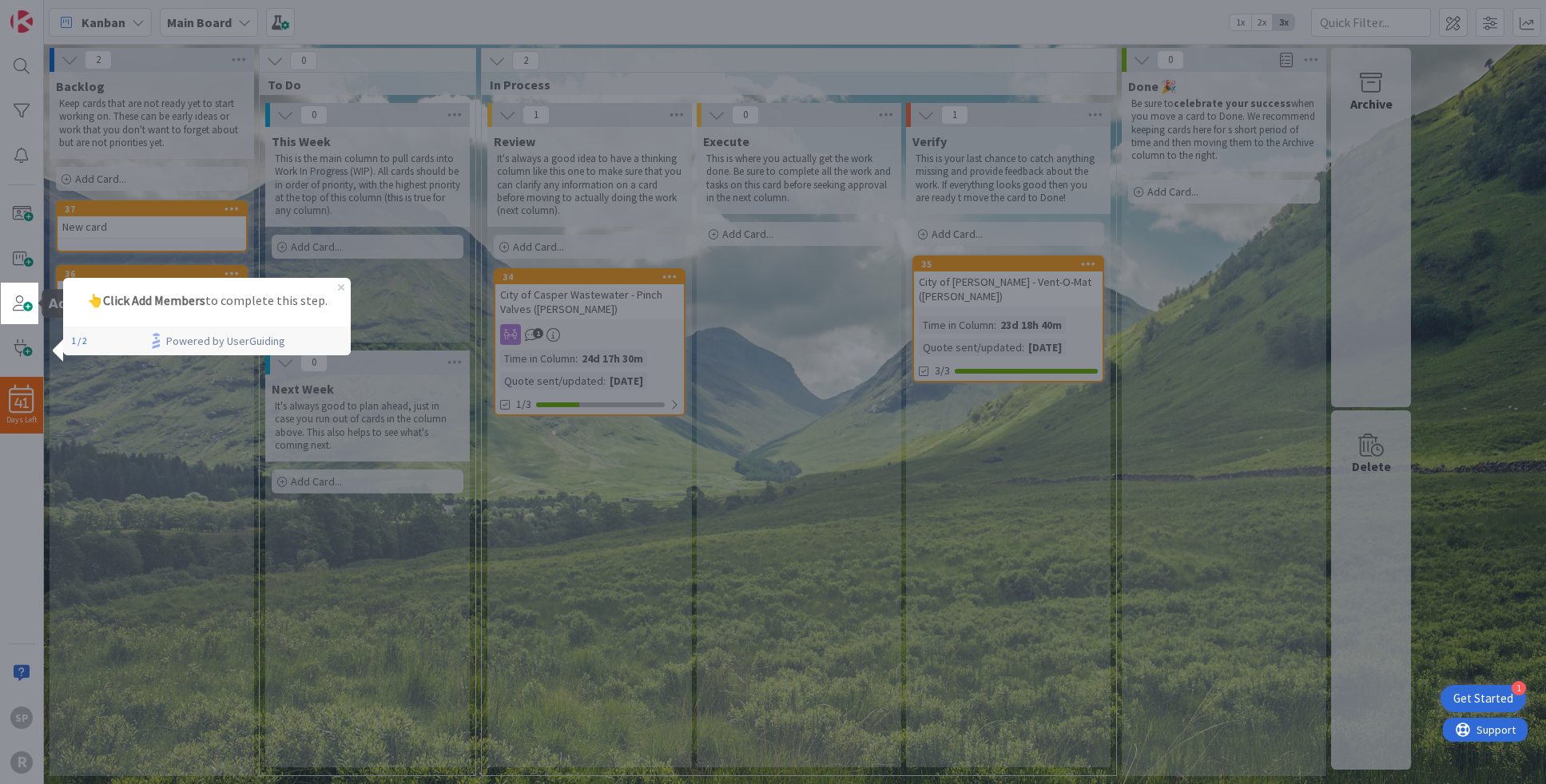
click at [23, 296] on span at bounding box center [22, 303] width 32 height 32
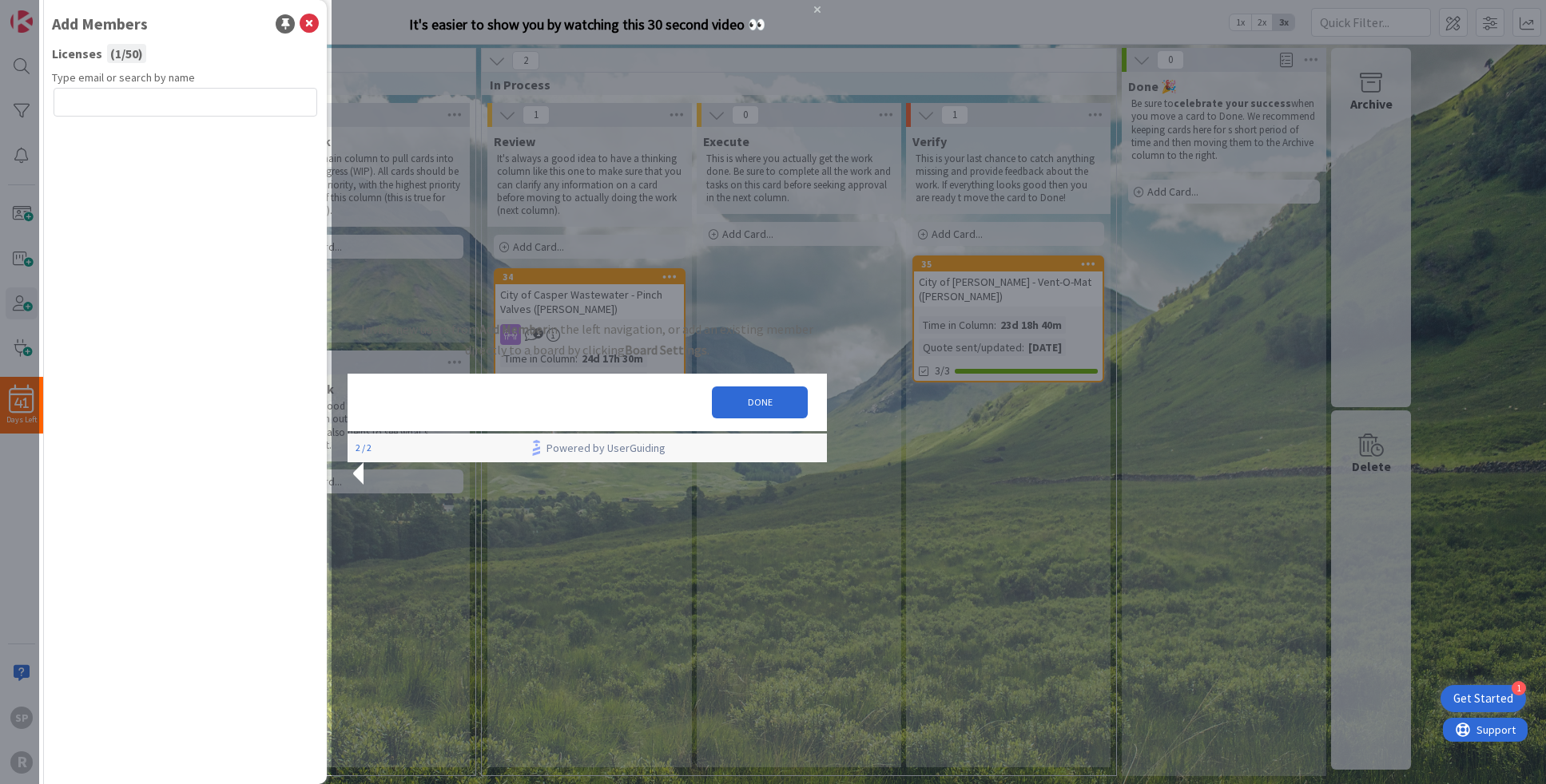
click at [753, 418] on button "DONE" at bounding box center [759, 403] width 96 height 32
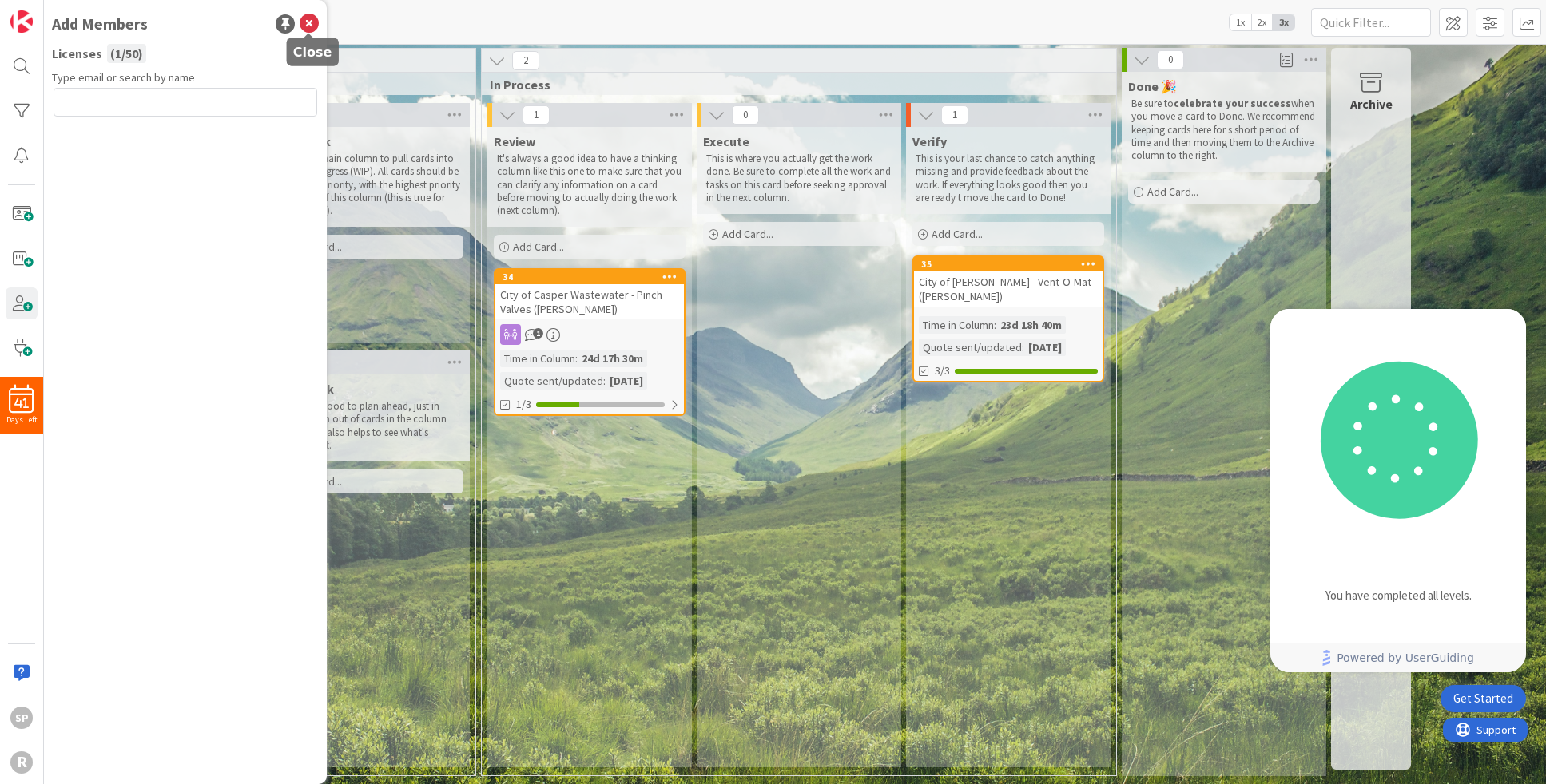
click at [313, 23] on icon at bounding box center [310, 24] width 20 height 20
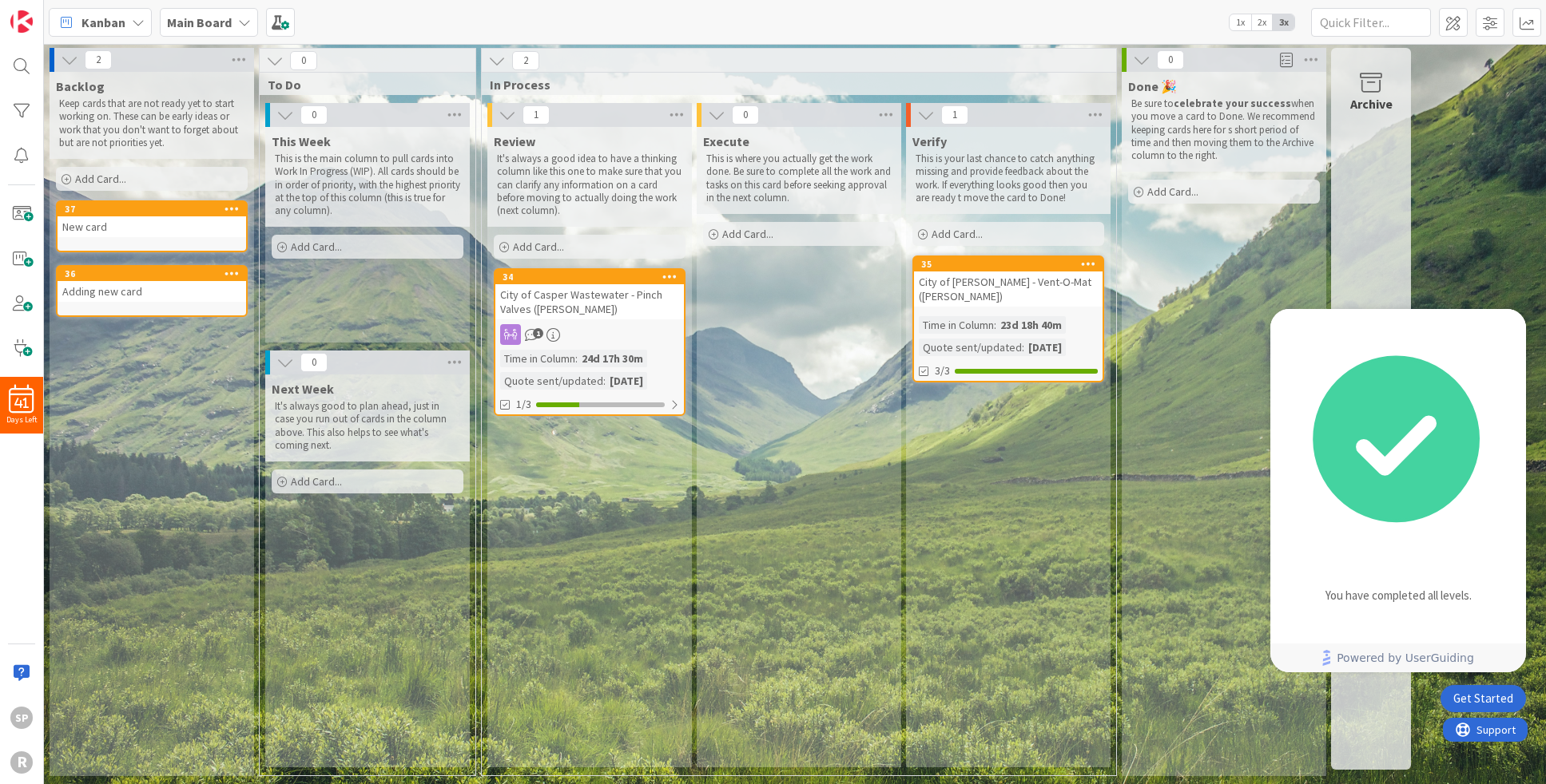
click at [1415, 589] on div "You have completed all levels." at bounding box center [1398, 596] width 146 height 16
click at [1351, 723] on div "Delete" at bounding box center [1371, 590] width 80 height 360
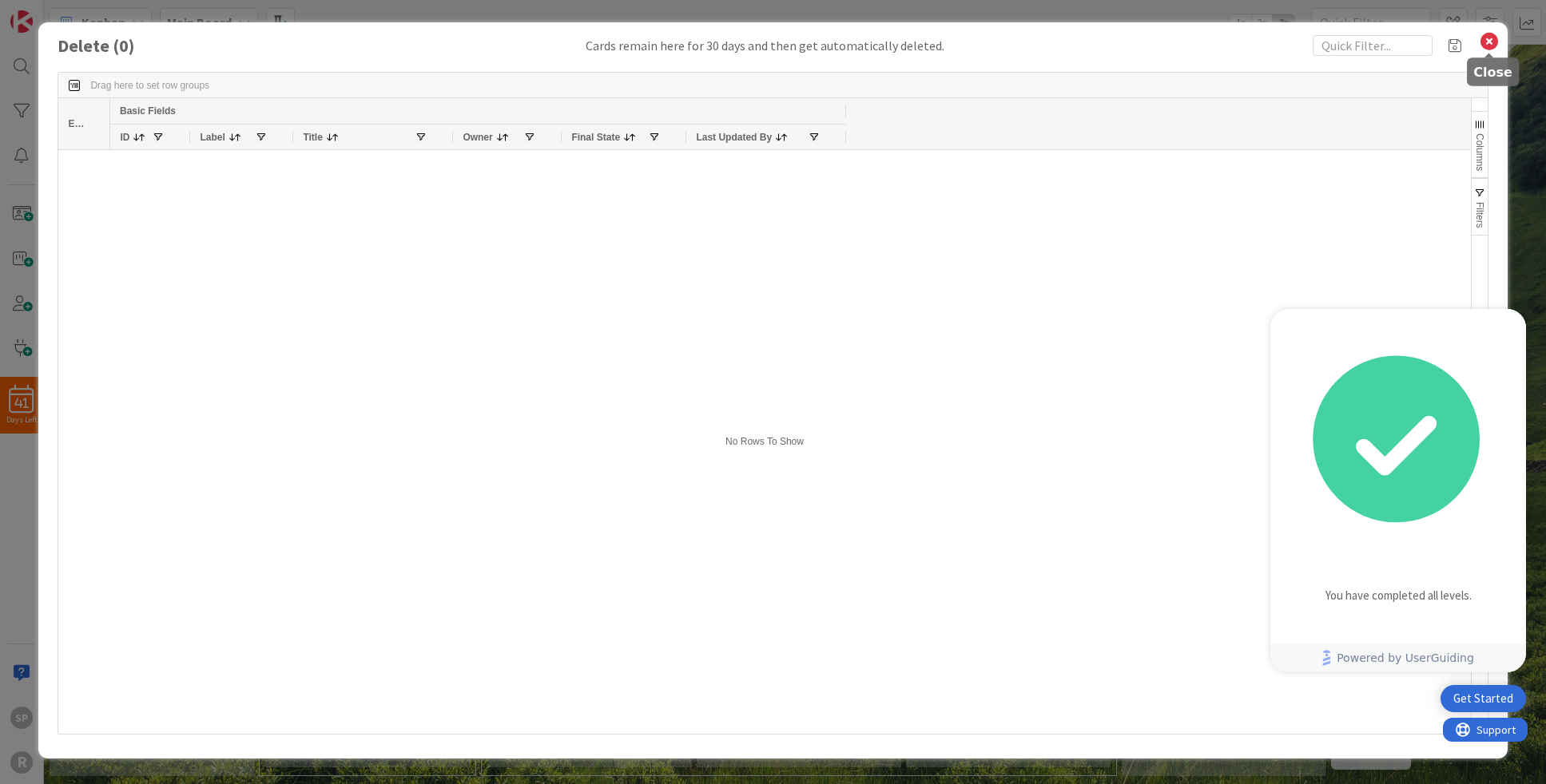
drag, startPoint x: 1487, startPoint y: 42, endPoint x: 1316, endPoint y: 40, distance: 171.0
click at [1467, 44] on div "Delete ( 0 ) Cards remain here for 30 days and then get automatically deleted. …" at bounding box center [773, 391] width 1469 height 737
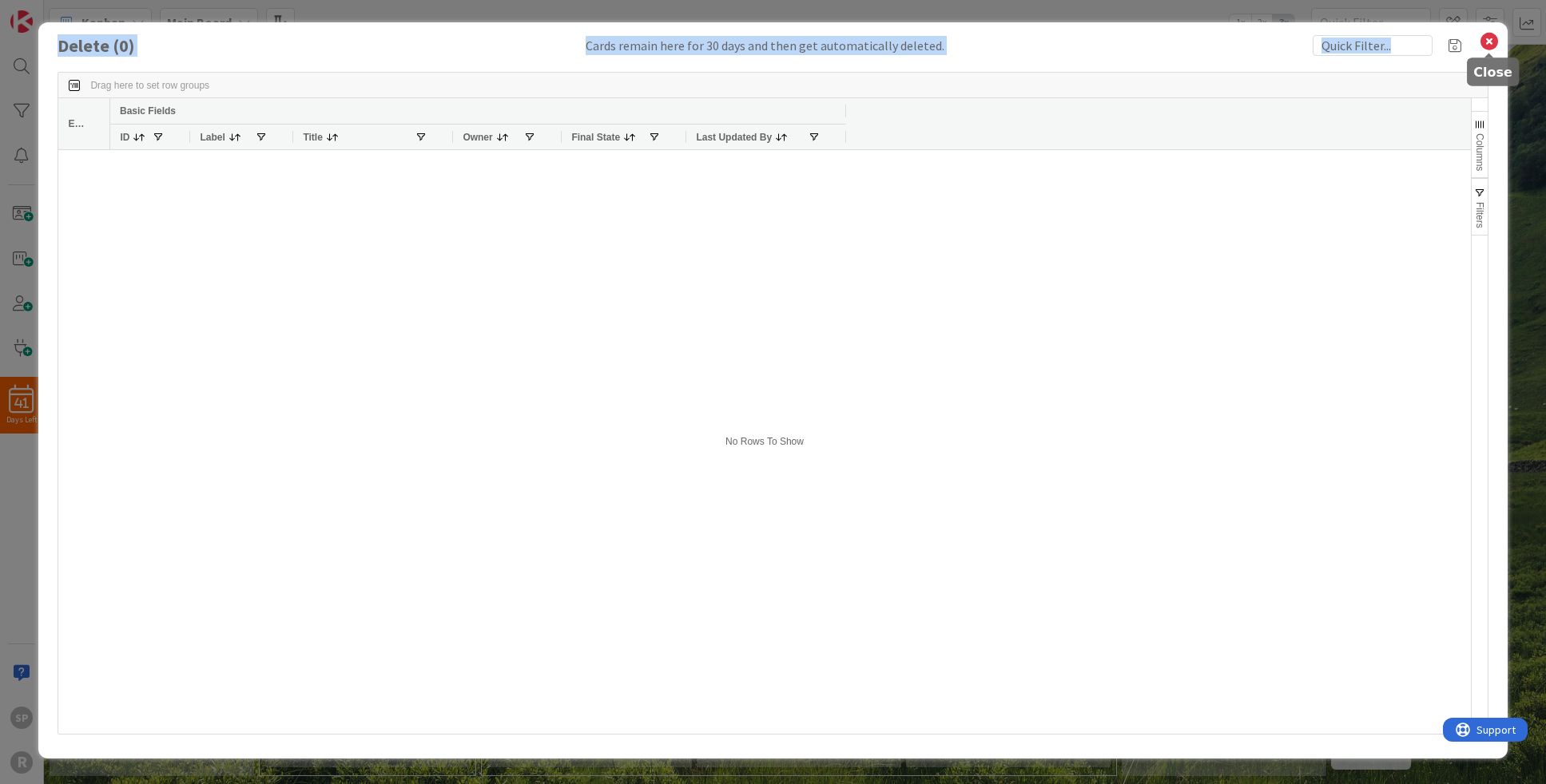
click at [1496, 37] on icon at bounding box center [1489, 41] width 21 height 23
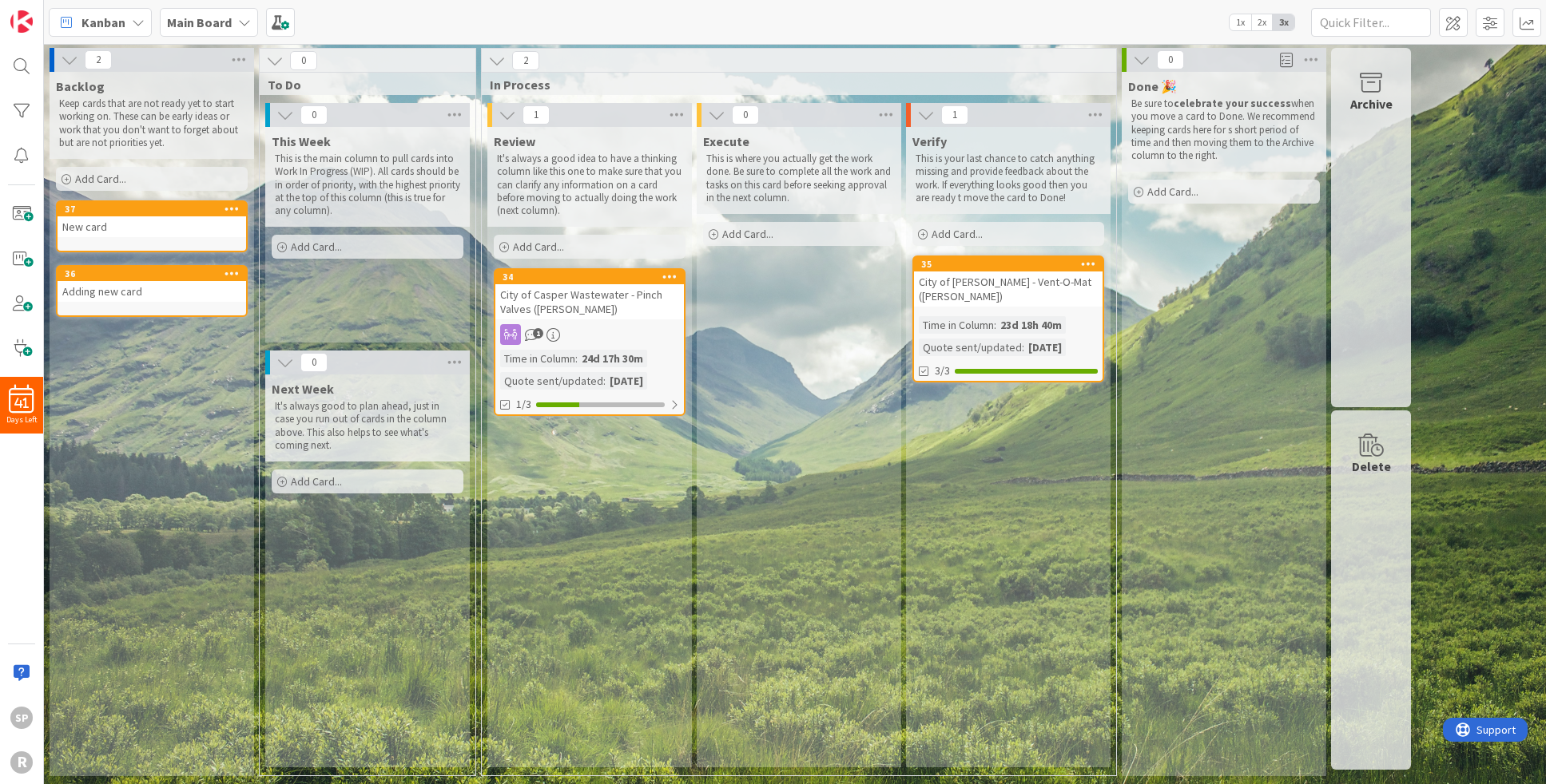
click at [1497, 732] on span "Support" at bounding box center [1496, 730] width 39 height 20
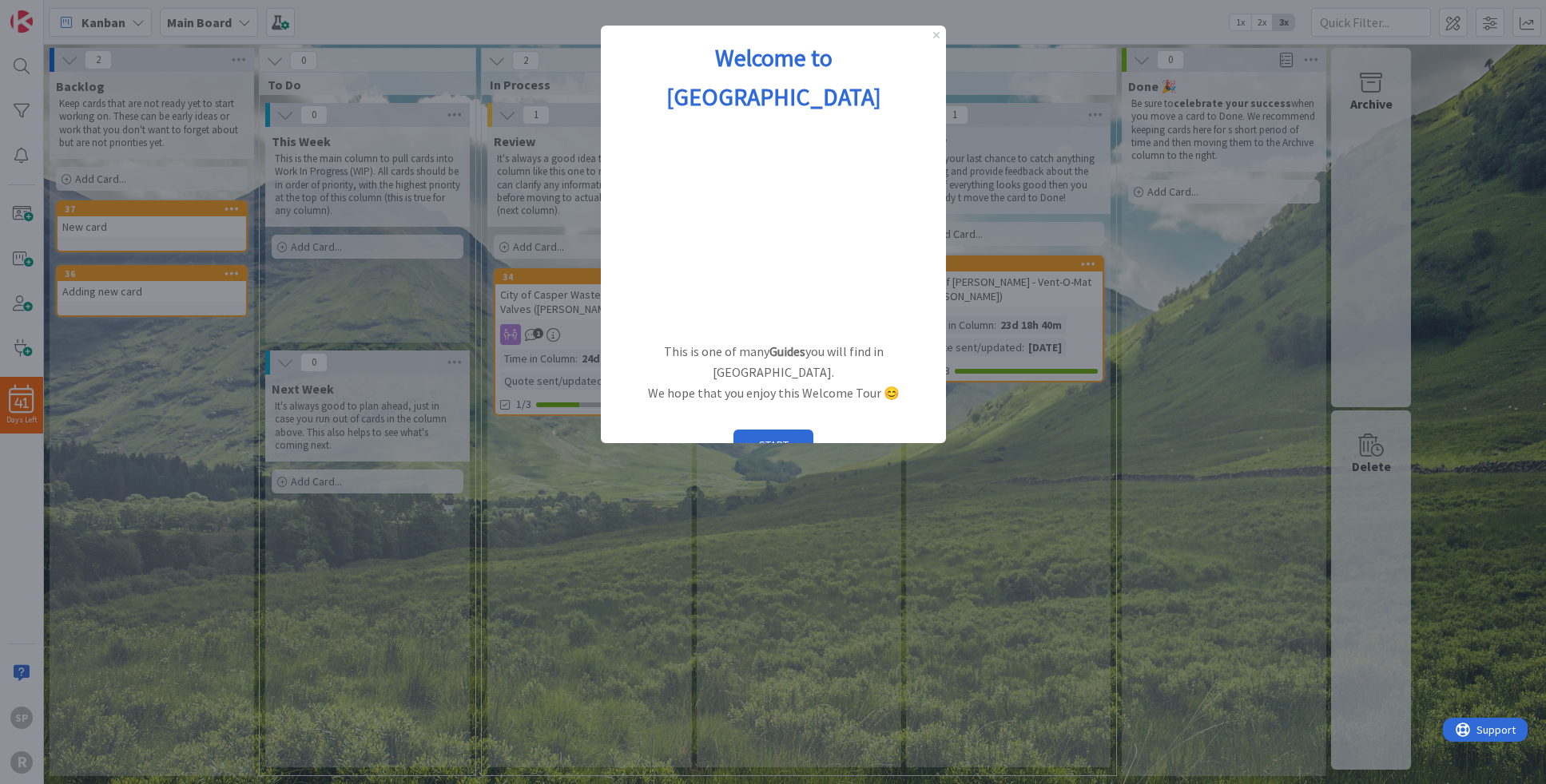
click at [799, 430] on button "START" at bounding box center [773, 445] width 80 height 30
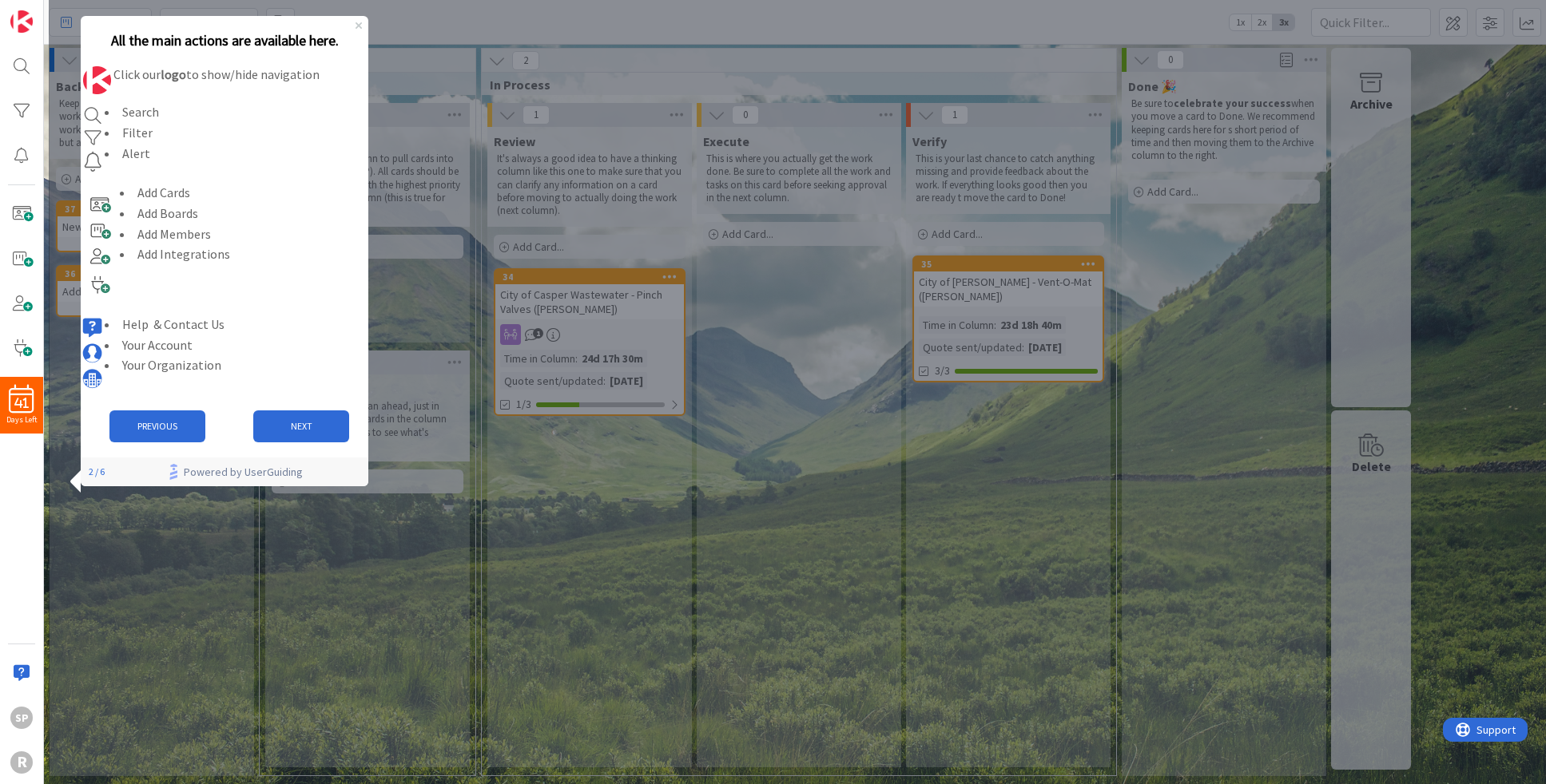
click at [305, 437] on button "NEXT" at bounding box center [301, 426] width 96 height 32
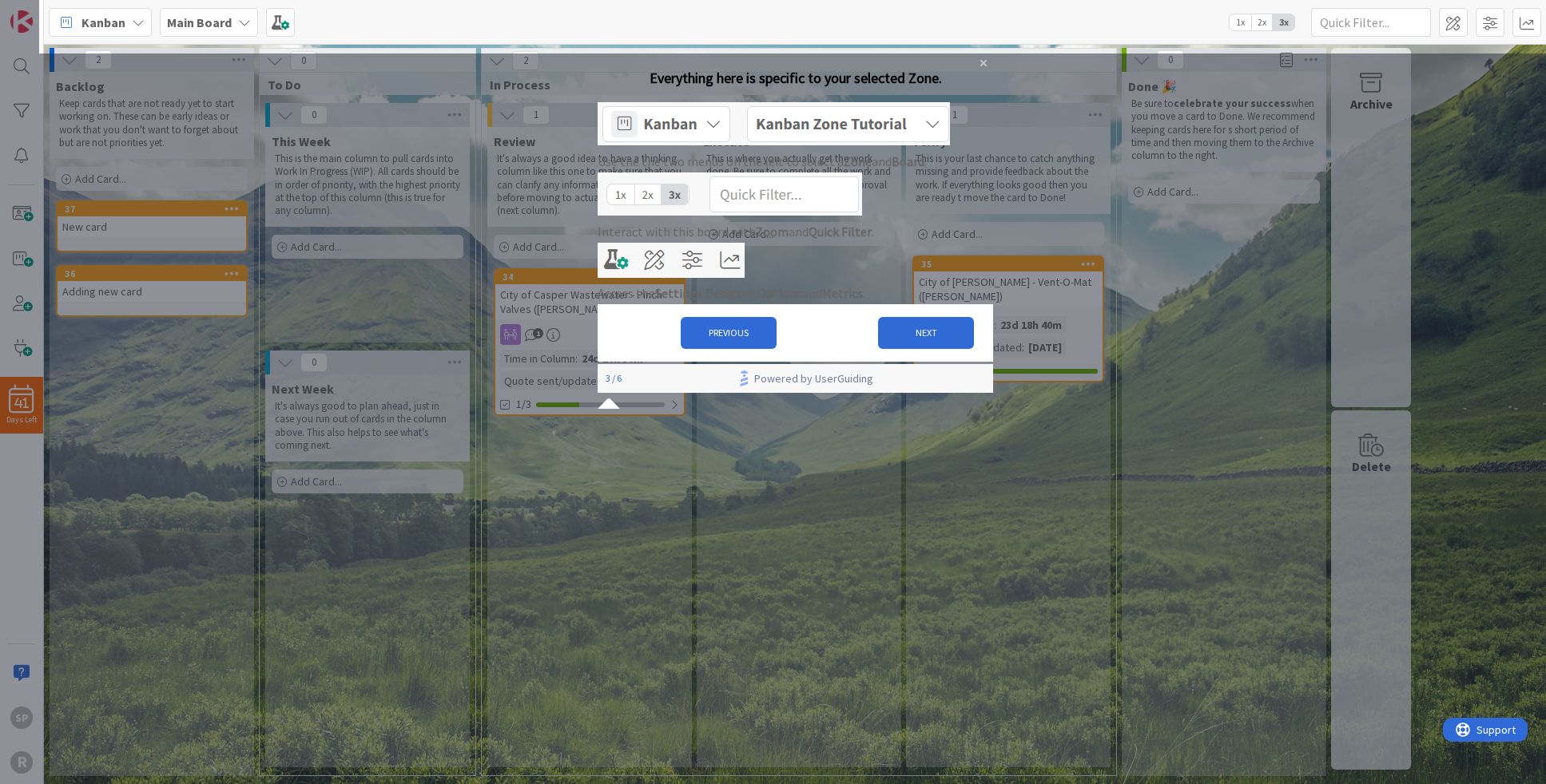
click at [892, 349] on button "NEXT" at bounding box center [925, 333] width 96 height 32
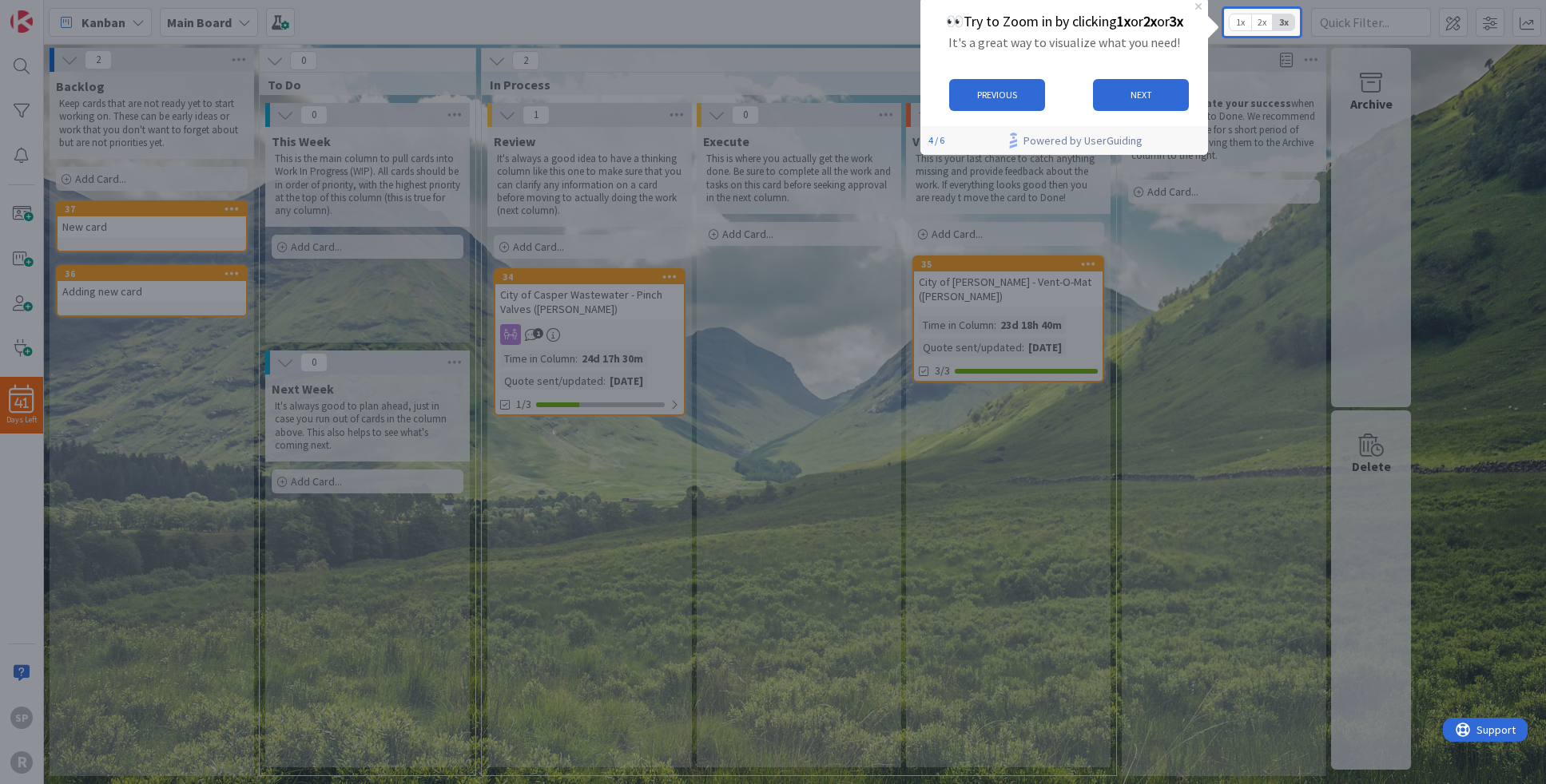
click at [1165, 105] on button "NEXT" at bounding box center [1140, 95] width 96 height 32
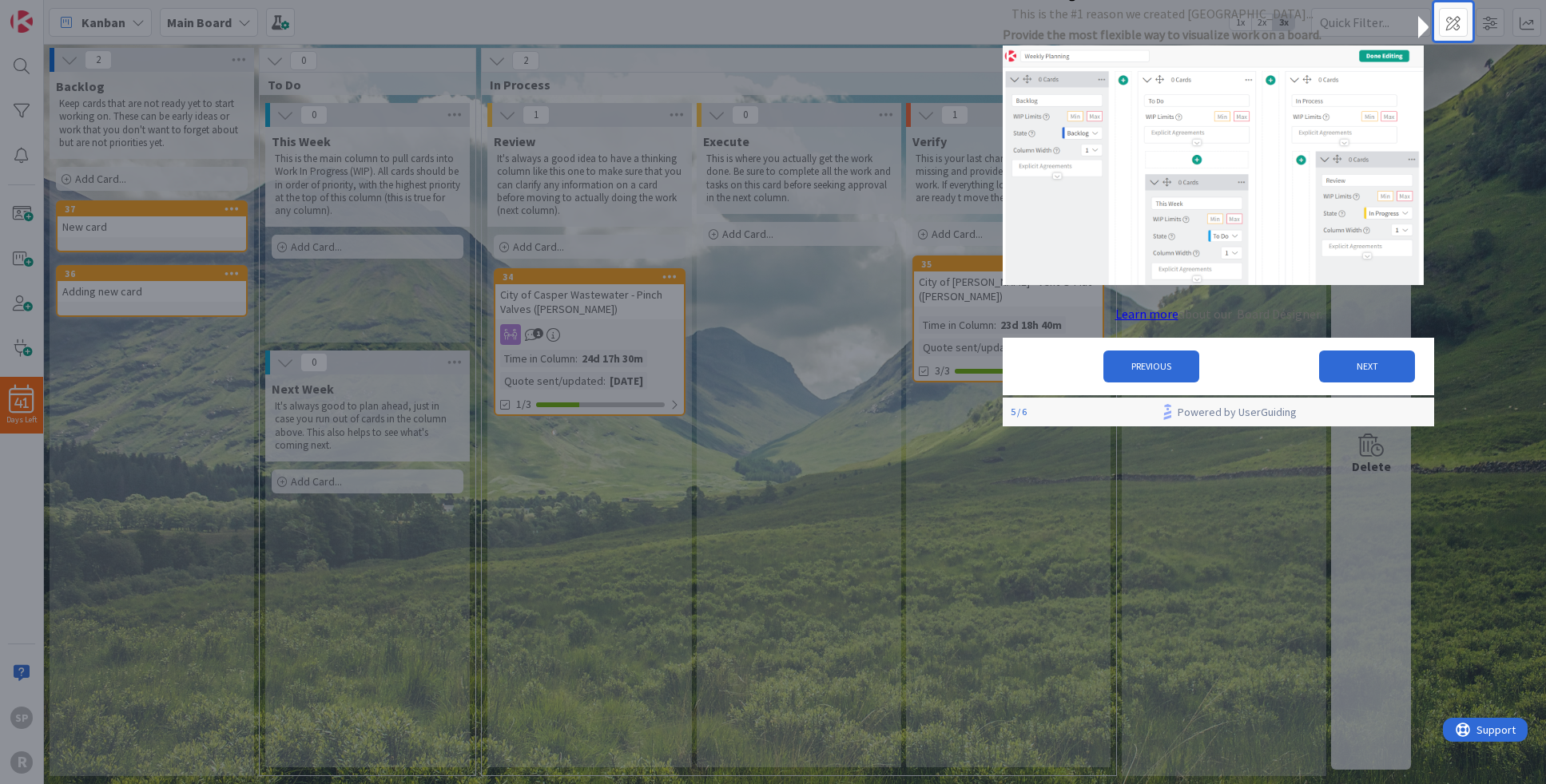
click at [1388, 357] on button "NEXT" at bounding box center [1368, 367] width 96 height 32
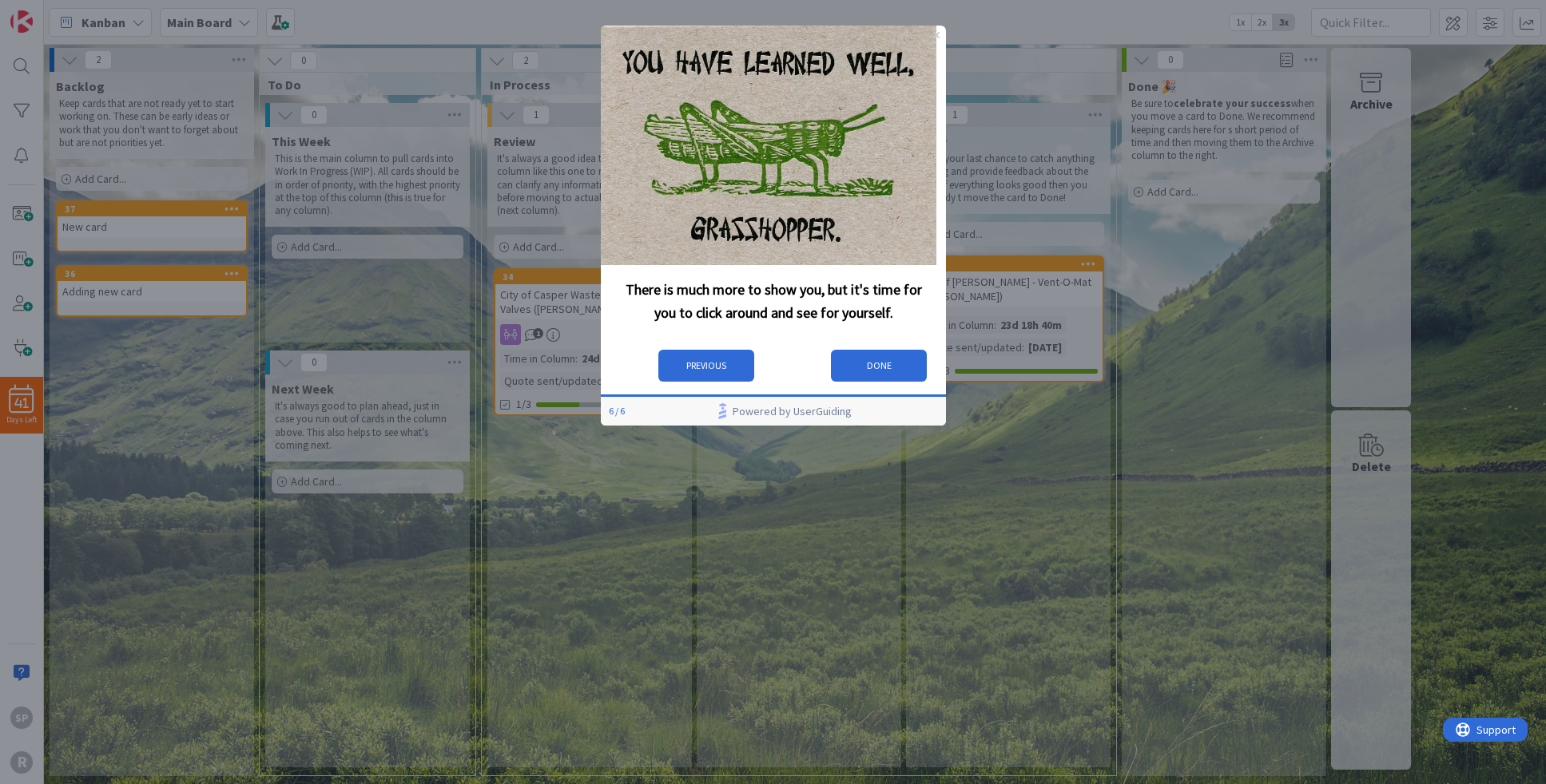
click at [894, 373] on button "DONE" at bounding box center [878, 366] width 96 height 32
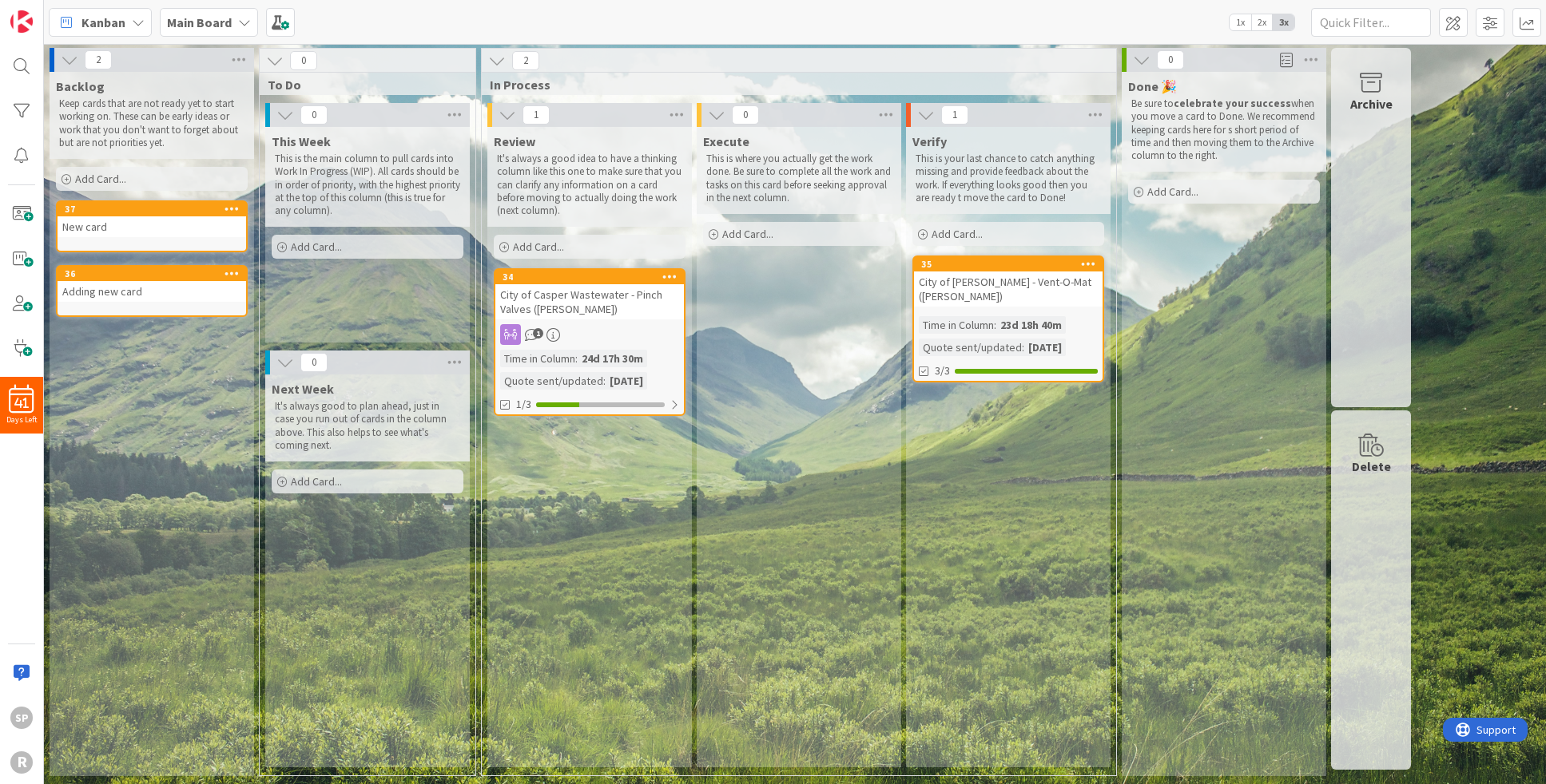
click at [1490, 728] on span "Support" at bounding box center [1496, 730] width 39 height 20
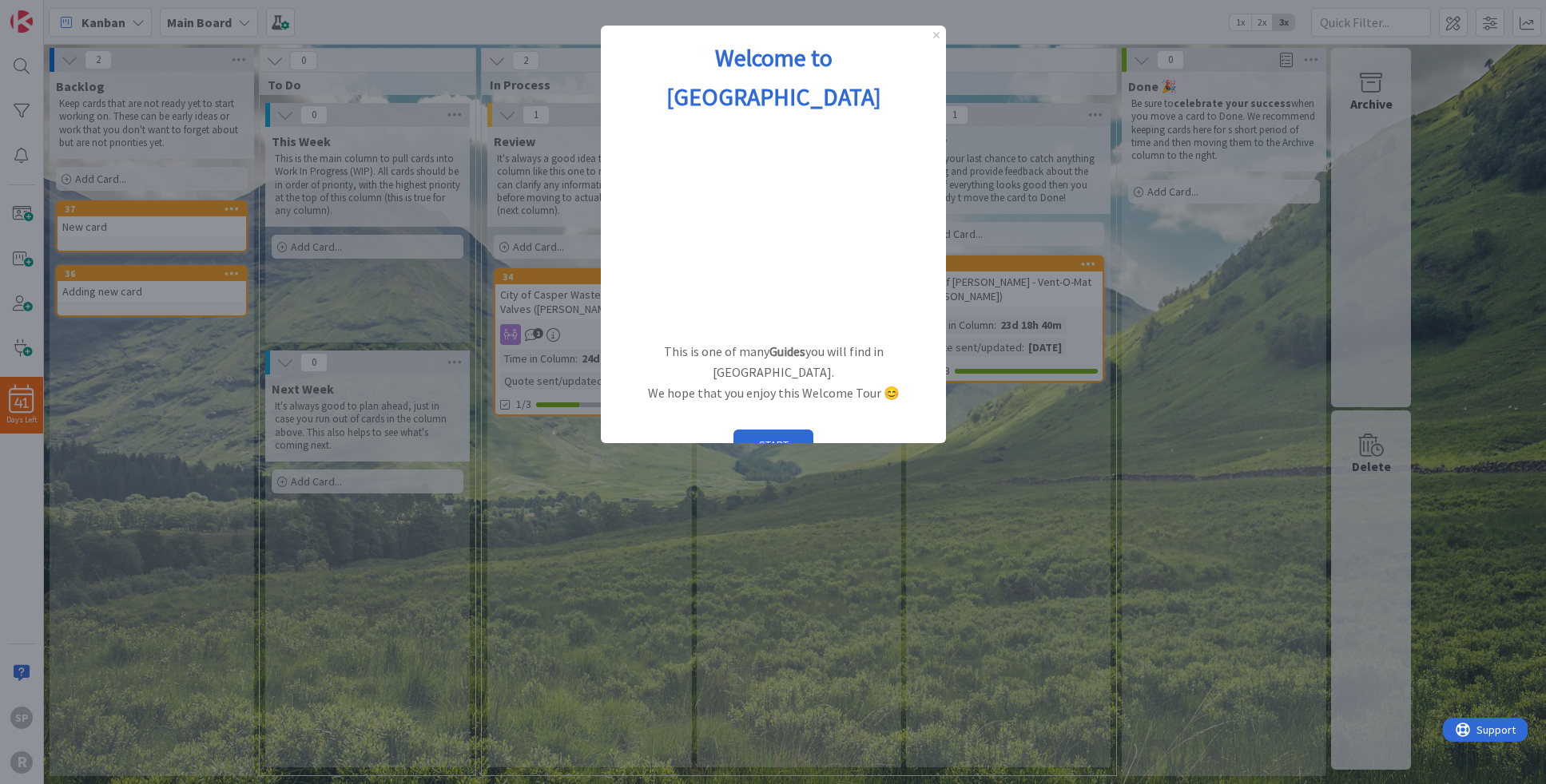
click at [938, 33] on icon "Close Preview" at bounding box center [935, 35] width 7 height 7
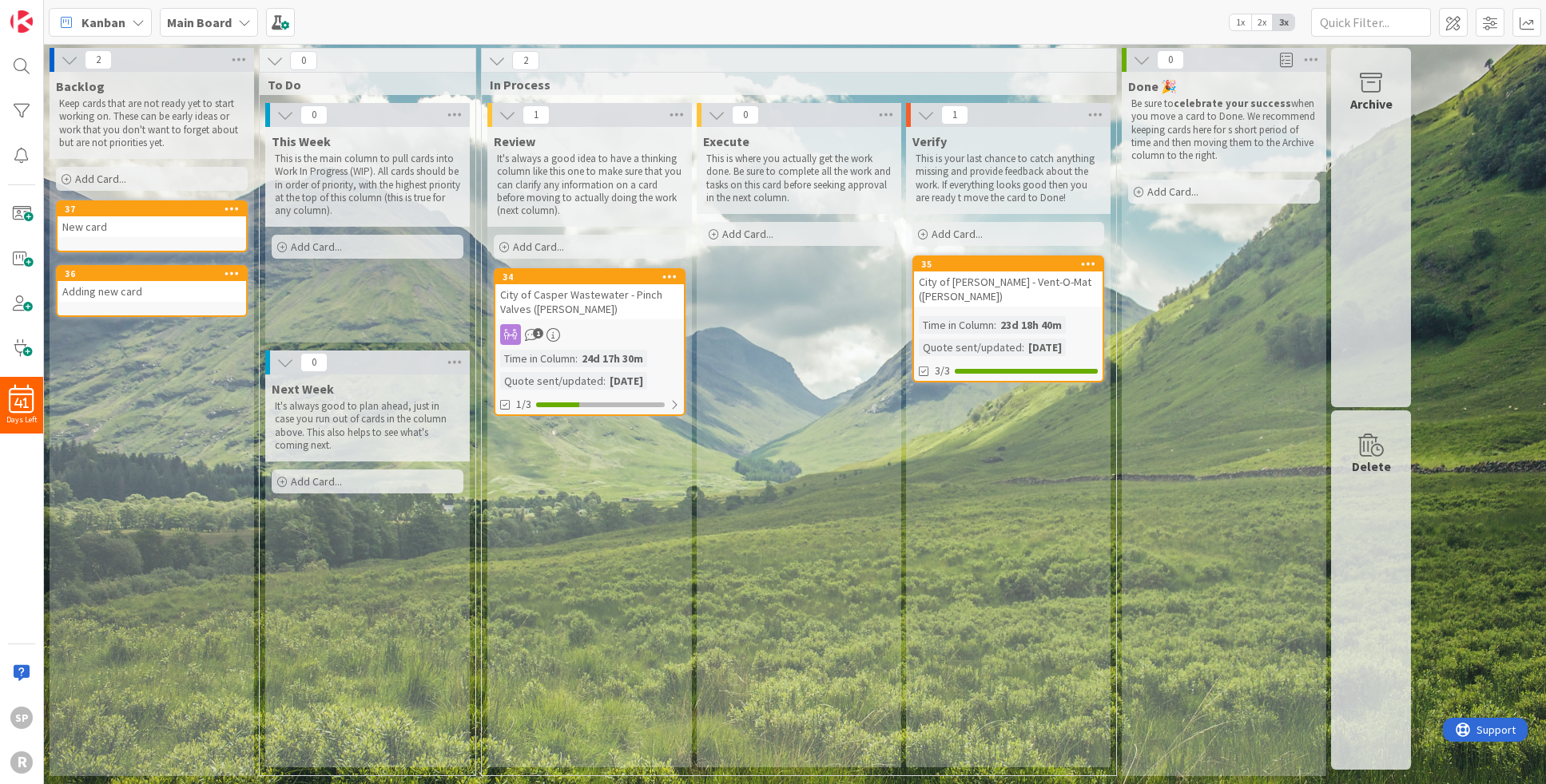
click at [1464, 728] on icon "open resource center" at bounding box center [1463, 730] width 15 height 15
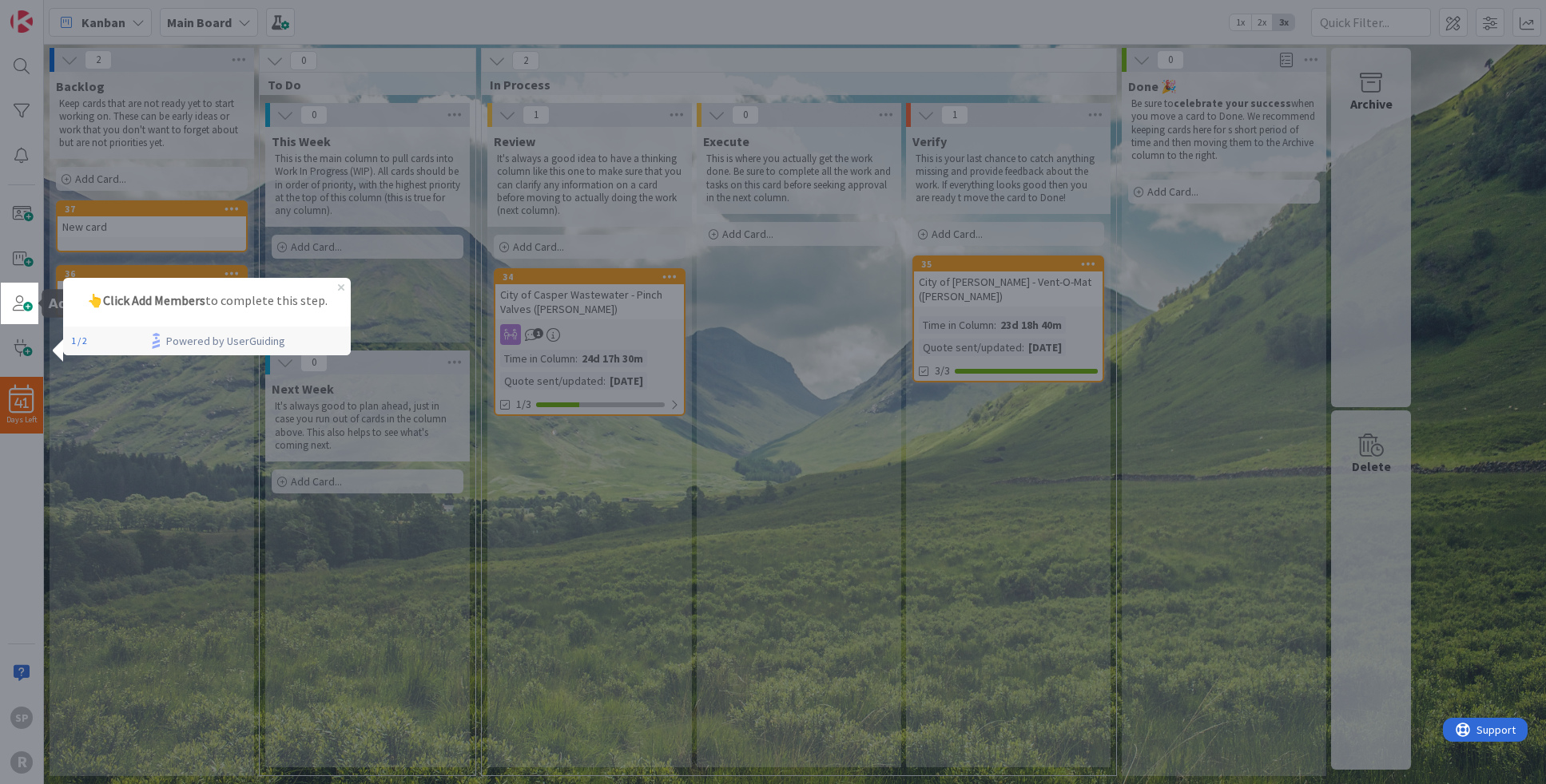
click at [16, 300] on span at bounding box center [22, 303] width 32 height 32
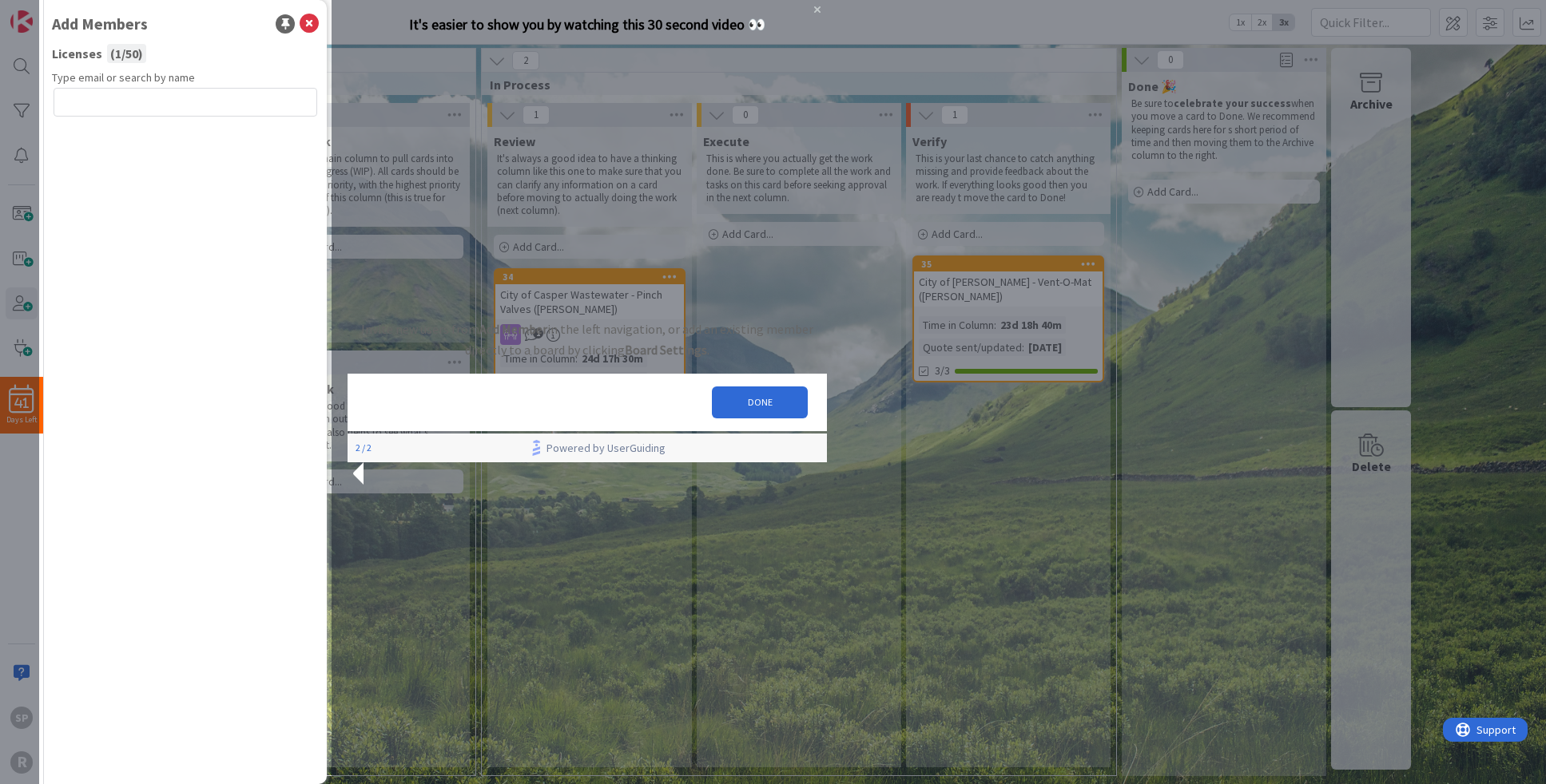
click at [794, 22] on div "It's easier to show you by watching this 30 second video 👀" at bounding box center [586, 24] width 479 height 49
click at [314, 20] on div "Kanban Main Board 1x 2x 3x" at bounding box center [795, 22] width 1502 height 44
click at [814, 13] on icon "Close Preview" at bounding box center [817, 10] width 7 height 7
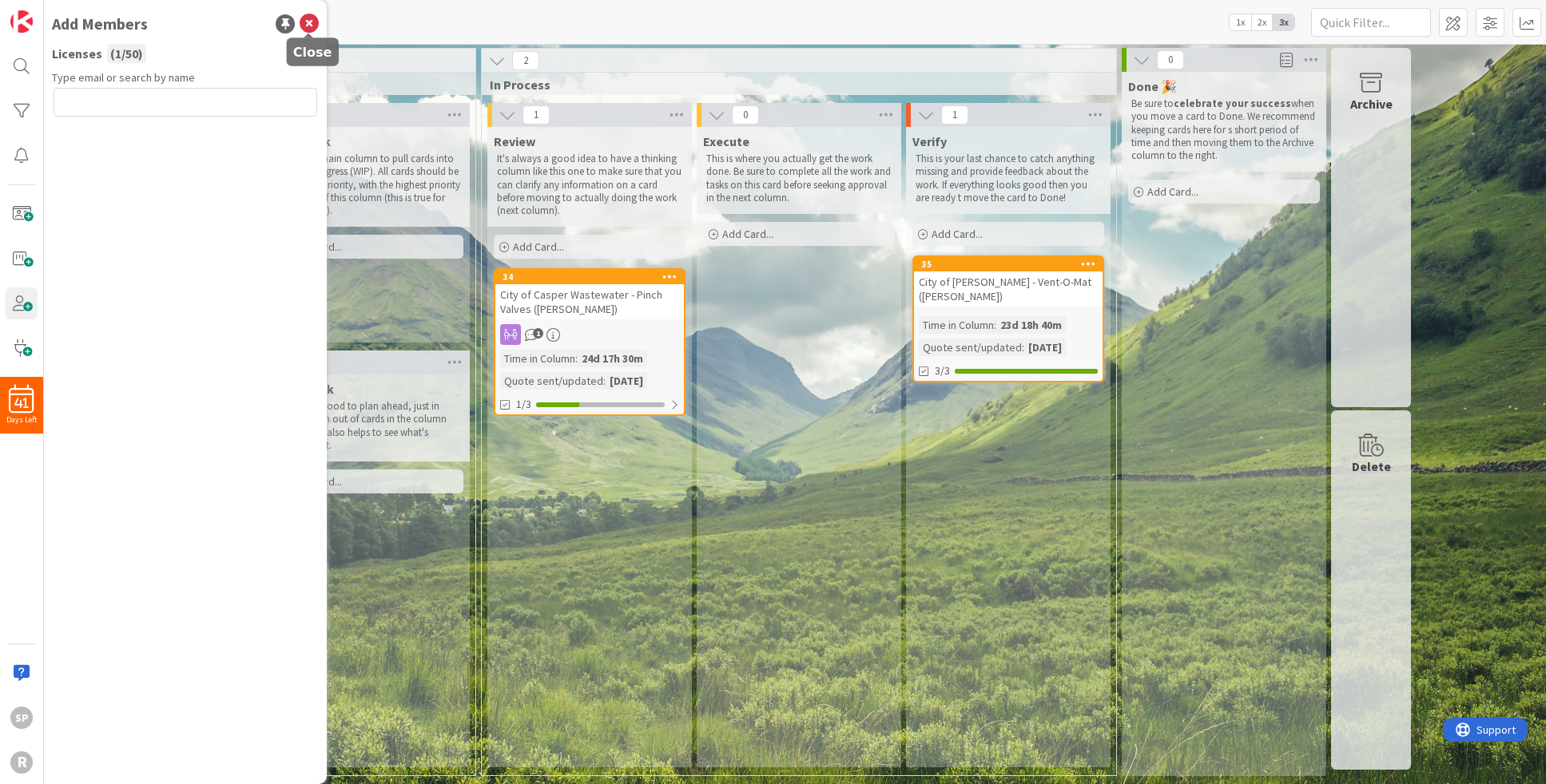
click at [316, 23] on icon at bounding box center [310, 24] width 20 height 20
